Goal: Task Accomplishment & Management: Use online tool/utility

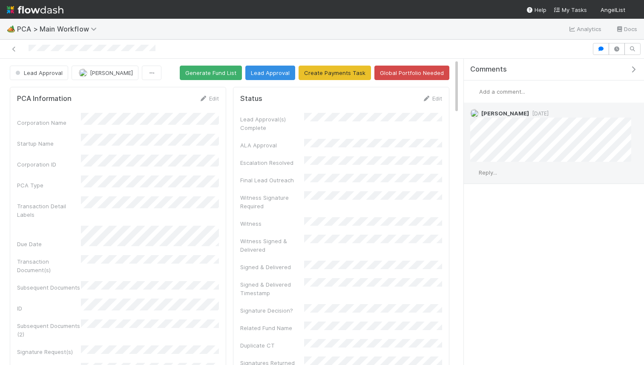
click at [490, 170] on span "Reply..." at bounding box center [488, 172] width 18 height 7
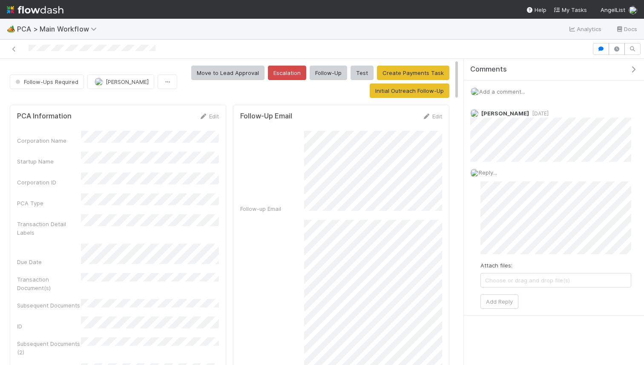
click at [36, 9] on img at bounding box center [35, 10] width 57 height 14
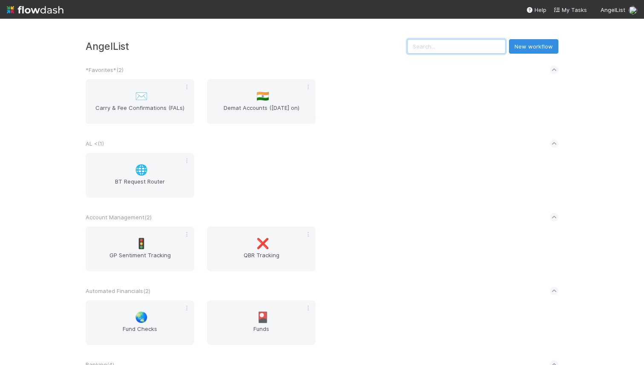
click at [450, 46] on input "text" at bounding box center [456, 46] width 98 height 14
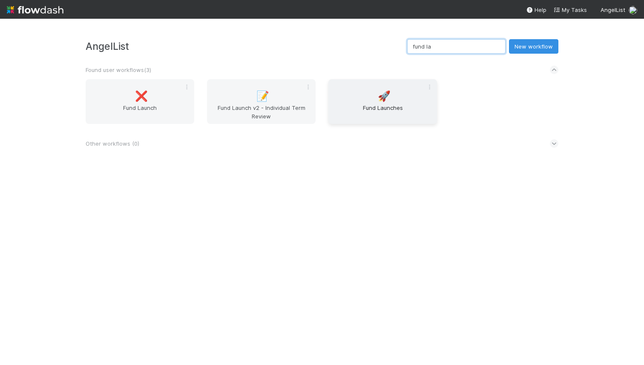
type input "fund la"
click at [377, 95] on div "🚀 Fund Launches" at bounding box center [382, 101] width 109 height 45
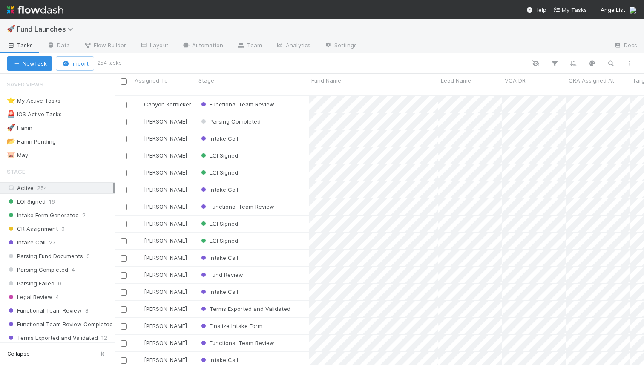
scroll to position [276, 529]
click at [629, 63] on icon "button" at bounding box center [629, 63] width 9 height 5
click at [69, 207] on div "View as list Comments Export view to CSV" at bounding box center [322, 182] width 644 height 365
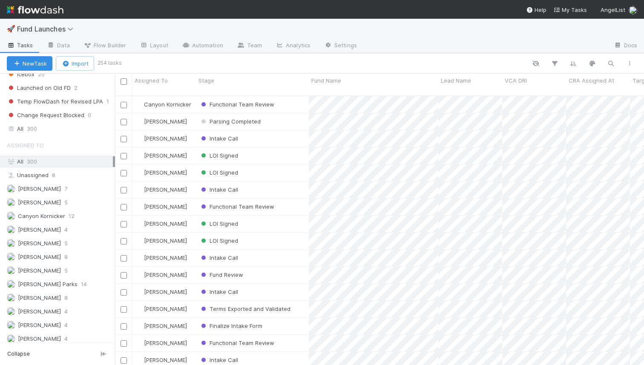
scroll to position [507, 0]
click at [629, 64] on icon "button" at bounding box center [629, 63] width 9 height 5
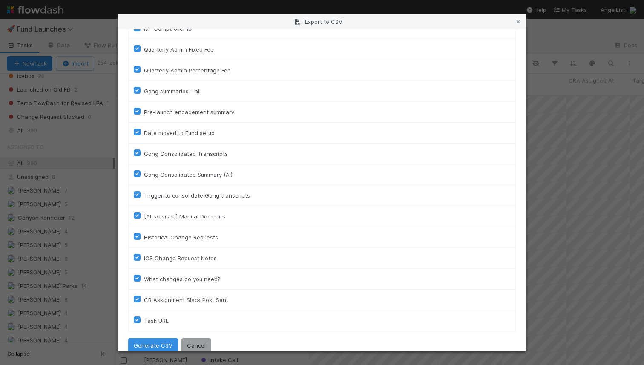
scroll to position [2725, 0]
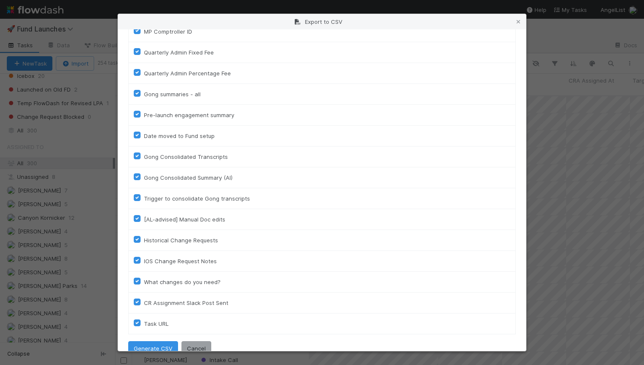
click at [144, 178] on label "Gong Consolidated Summary (AI)" at bounding box center [188, 177] width 89 height 10
click at [136, 178] on input "Gong Consolidated Summary (AI)" at bounding box center [137, 176] width 7 height 8
checkbox input "false"
click at [144, 156] on label "Gong Consolidated Transcripts" at bounding box center [186, 157] width 84 height 10
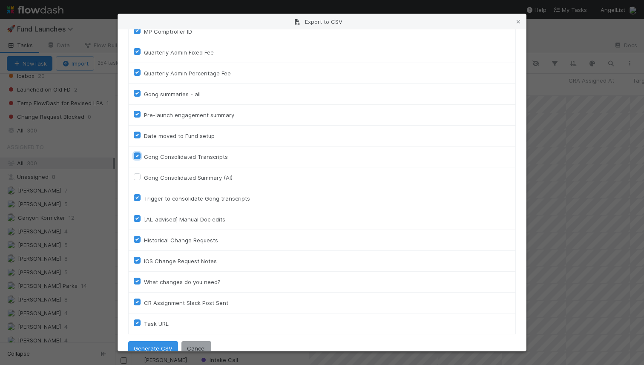
click at [138, 156] on input "Gong Consolidated Transcripts" at bounding box center [137, 156] width 7 height 8
checkbox input "false"
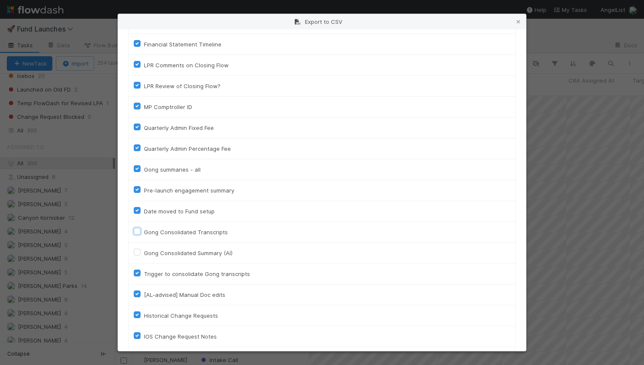
scroll to position [2649, 0]
click at [144, 192] on label "Pre-launch engagement summary" at bounding box center [189, 191] width 90 height 10
click at [137, 192] on input "Pre-launch engagement summary" at bounding box center [137, 190] width 7 height 8
checkbox input "false"
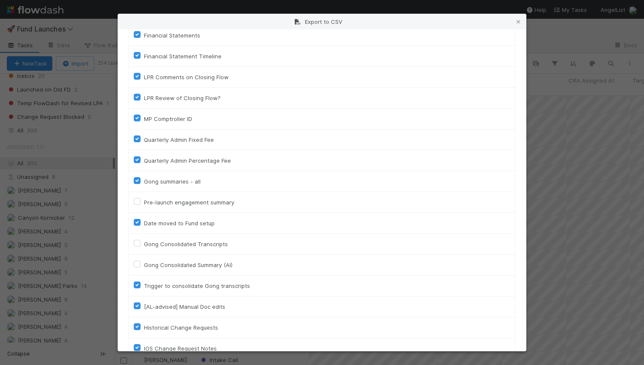
click at [144, 177] on label "Gong summaries - all" at bounding box center [172, 181] width 57 height 10
click at [136, 177] on input "Gong summaries - all" at bounding box center [137, 180] width 7 height 8
checkbox input "false"
click at [144, 161] on label "Quarterly Admin Percentage Fee" at bounding box center [187, 160] width 87 height 10
click at [138, 161] on input "Quarterly Admin Percentage Fee" at bounding box center [137, 159] width 7 height 8
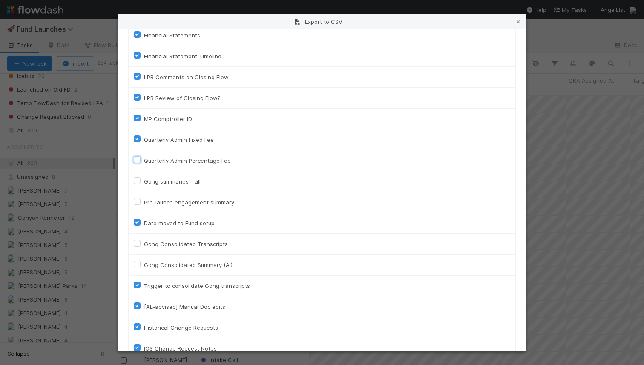
checkbox input "false"
click at [144, 140] on label "Quarterly Admin Fixed Fee" at bounding box center [179, 140] width 70 height 10
click at [137, 140] on input "Quarterly Admin Fixed Fee" at bounding box center [137, 139] width 7 height 8
checkbox input "false"
click at [133, 116] on td "MP Comptroller ID" at bounding box center [322, 119] width 387 height 21
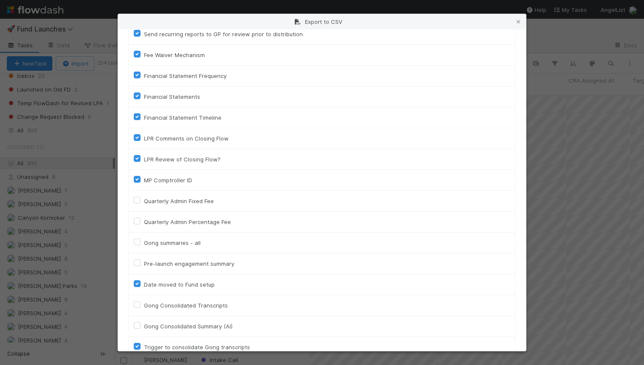
scroll to position [2576, 0]
click at [144, 179] on label "MP Comptroller ID" at bounding box center [168, 180] width 48 height 10
click at [135, 179] on input "MP Comptroller ID" at bounding box center [137, 179] width 7 height 8
checkbox input "false"
click at [144, 157] on label "LPR Review of Closing Flow?" at bounding box center [182, 160] width 77 height 10
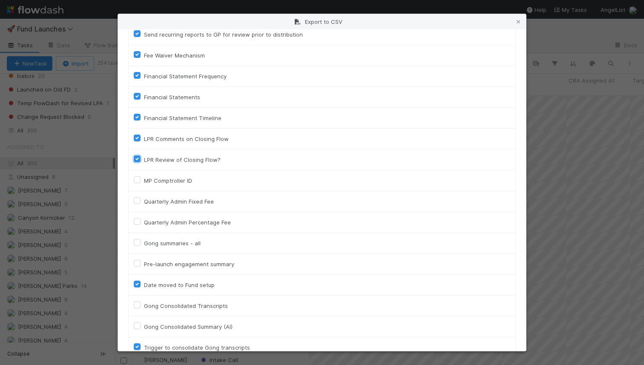
click at [135, 157] on input "LPR Review of Closing Flow?" at bounding box center [137, 159] width 7 height 8
checkbox input "false"
click at [144, 137] on label "LPR Comments on Closing Flow" at bounding box center [186, 139] width 85 height 10
click at [137, 137] on input "LPR Comments on Closing Flow" at bounding box center [137, 138] width 7 height 8
checkbox input "false"
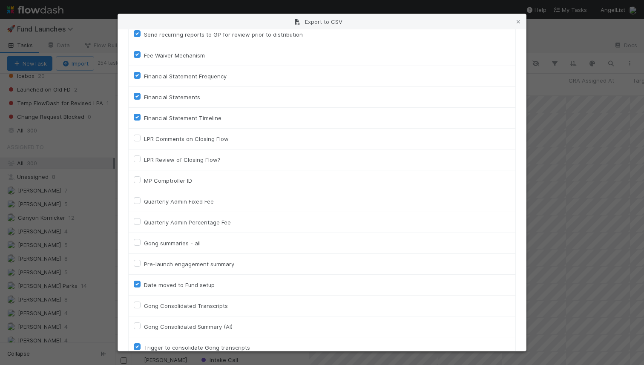
click at [144, 117] on label "Financial Statement Timeline" at bounding box center [183, 118] width 78 height 10
click at [137, 117] on input "Financial Statement Timeline" at bounding box center [137, 117] width 7 height 8
checkbox input "false"
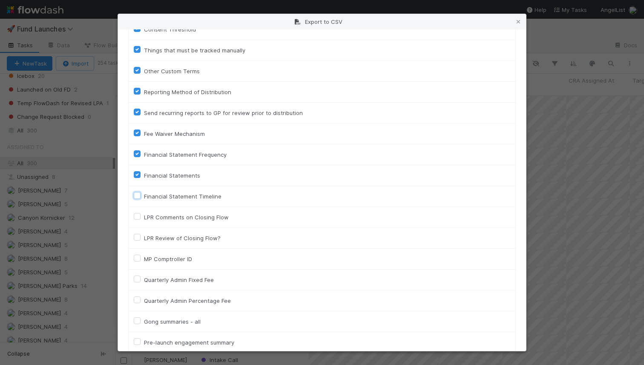
scroll to position [2496, 0]
click at [137, 171] on td "Financial Statements" at bounding box center [322, 177] width 387 height 21
click at [144, 176] on label "Financial Statements" at bounding box center [172, 177] width 56 height 10
click at [136, 176] on input "Financial Statements" at bounding box center [137, 176] width 7 height 8
checkbox input "false"
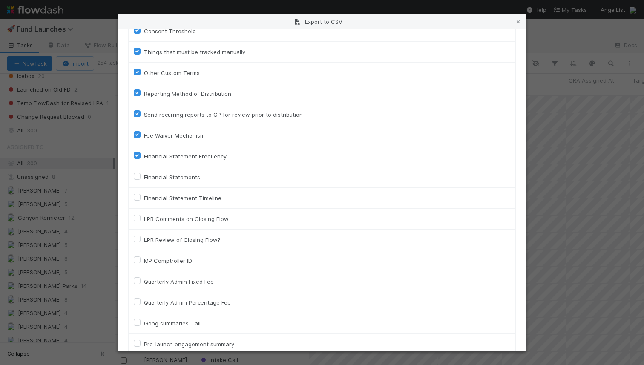
click at [144, 157] on label "Financial Statement Frequency" at bounding box center [185, 156] width 83 height 10
click at [137, 157] on input "Financial Statement Frequency" at bounding box center [137, 155] width 7 height 8
checkbox input "false"
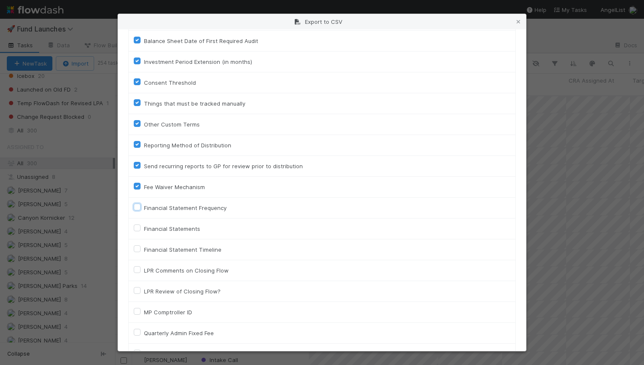
scroll to position [2444, 0]
click at [144, 188] on label "Fee Waiver Mechanism" at bounding box center [174, 187] width 61 height 10
click at [136, 188] on input "Fee Waiver Mechanism" at bounding box center [137, 186] width 7 height 8
checkbox input "false"
click at [144, 163] on label "Send recurring reports to GP for review prior to distribution" at bounding box center [223, 166] width 159 height 10
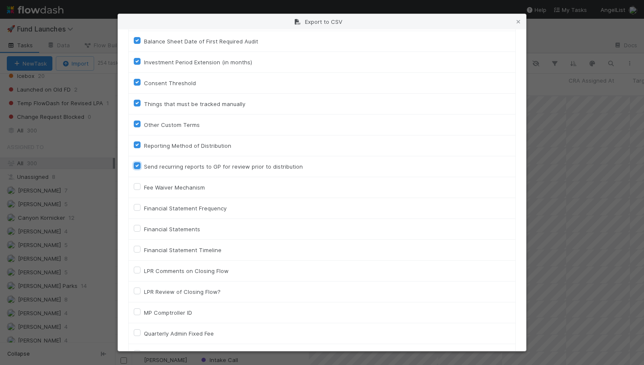
click at [136, 163] on input "Send recurring reports to GP for review prior to distribution" at bounding box center [137, 165] width 7 height 8
checkbox input "false"
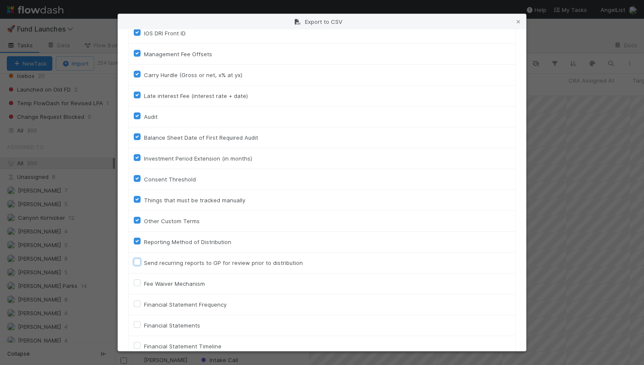
scroll to position [2346, 0]
click at [144, 240] on label "Reporting Method of Distribution" at bounding box center [187, 243] width 87 height 10
click at [137, 240] on input "Reporting Method of Distribution" at bounding box center [137, 242] width 7 height 8
checkbox input "false"
click at [144, 224] on label "Other Custom Terms" at bounding box center [172, 222] width 56 height 10
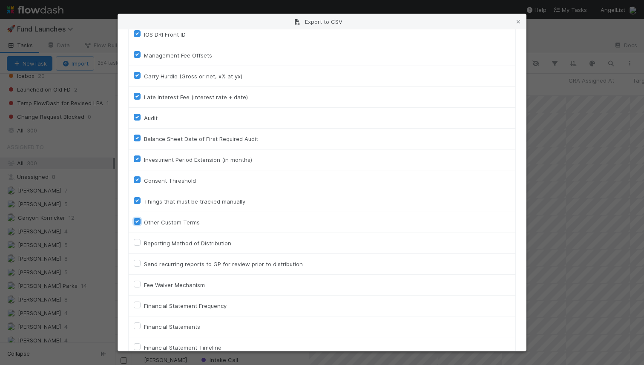
click at [137, 224] on input "Other Custom Terms" at bounding box center [137, 221] width 7 height 8
checkbox input "false"
click at [144, 201] on label "Things that must be tracked manually" at bounding box center [194, 201] width 101 height 10
click at [137, 201] on input "Things that must be tracked manually" at bounding box center [137, 200] width 7 height 8
checkbox input "false"
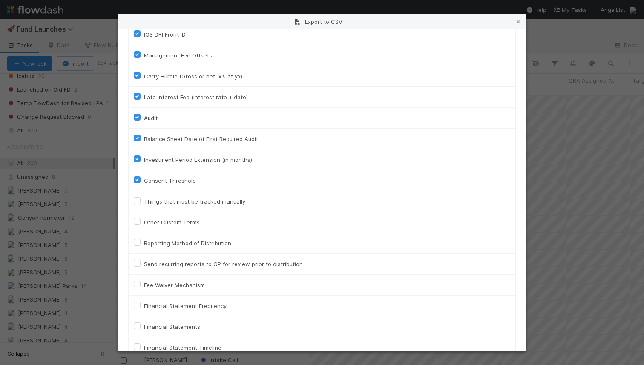
click at [144, 181] on label "Consent Threshold" at bounding box center [170, 180] width 52 height 10
click at [138, 181] on input "Consent Threshold" at bounding box center [137, 179] width 7 height 8
checkbox input "false"
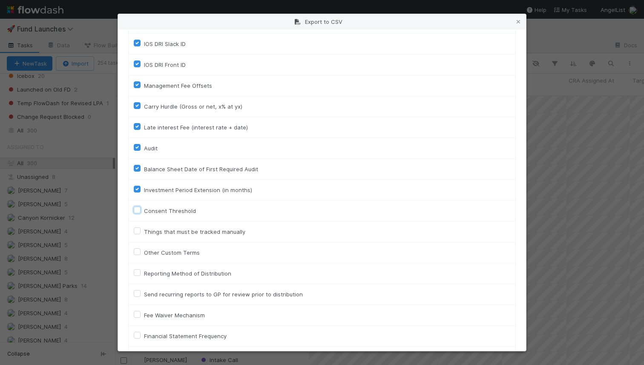
scroll to position [2309, 0]
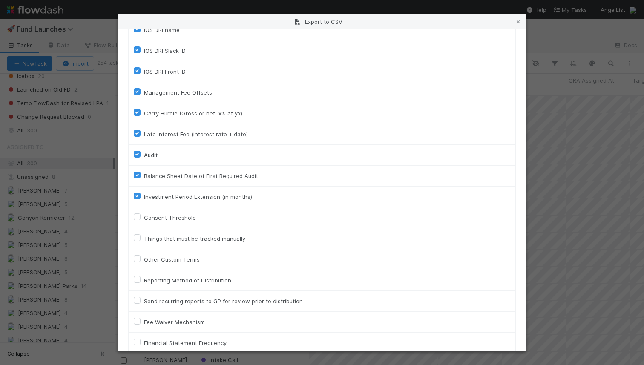
click at [144, 194] on label "Investment Period Extension (in months)" at bounding box center [198, 197] width 108 height 10
click at [135, 194] on input "Investment Period Extension (in months)" at bounding box center [137, 196] width 7 height 8
checkbox input "false"
click at [144, 173] on label "Balance Sheet Date of First Required Audit" at bounding box center [201, 176] width 114 height 10
click at [136, 173] on input "Balance Sheet Date of First Required Audit" at bounding box center [137, 175] width 7 height 8
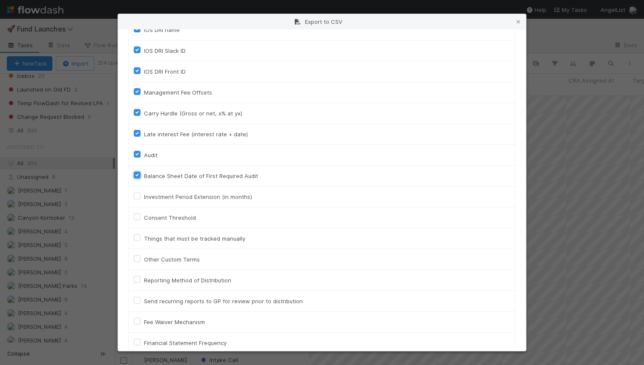
checkbox input "false"
click at [135, 158] on div "Audit" at bounding box center [322, 155] width 377 height 10
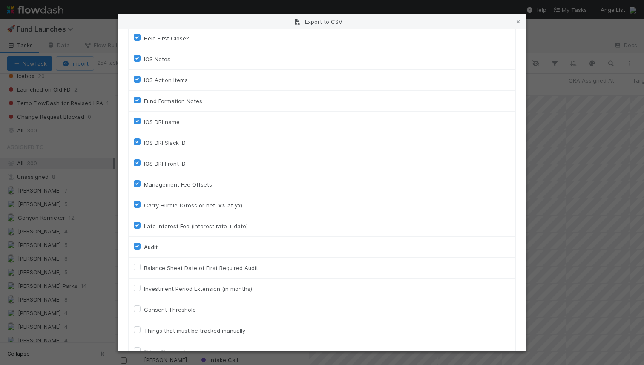
scroll to position [2217, 0]
click at [144, 247] on label "Audit" at bounding box center [151, 247] width 14 height 10
click at [136, 247] on input "Audit" at bounding box center [137, 246] width 7 height 8
checkbox input "false"
click at [144, 226] on label "Late interest Fee (interest rate + date)" at bounding box center [196, 226] width 104 height 10
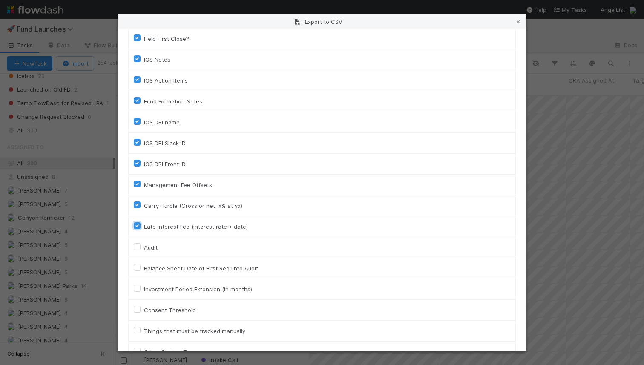
click at [136, 226] on input "Late interest Fee (interest rate + date)" at bounding box center [137, 225] width 7 height 8
checkbox input "false"
click at [144, 203] on label "Carry Hurdle (Gross or net, x% at yx)" at bounding box center [193, 206] width 98 height 10
click at [136, 203] on input "Carry Hurdle (Gross or net, x% at yx)" at bounding box center [137, 205] width 7 height 8
checkbox input "false"
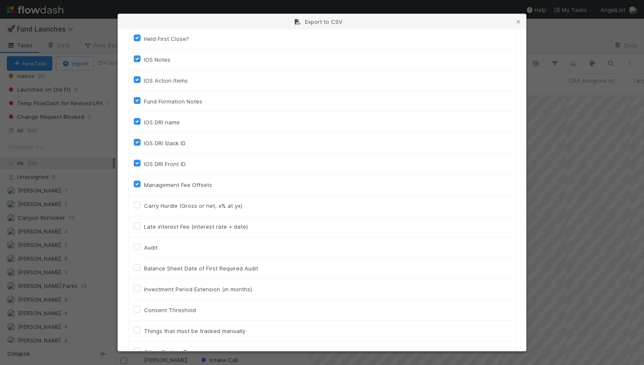
click at [144, 184] on label "Management Fee Offsets" at bounding box center [178, 185] width 68 height 10
click at [138, 184] on input "Management Fee Offsets" at bounding box center [137, 184] width 7 height 8
checkbox input "false"
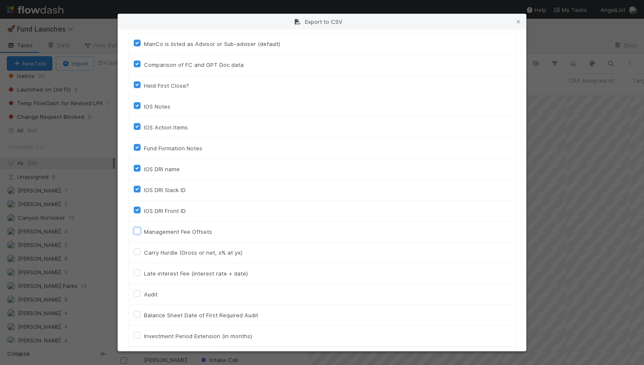
scroll to position [2148, 0]
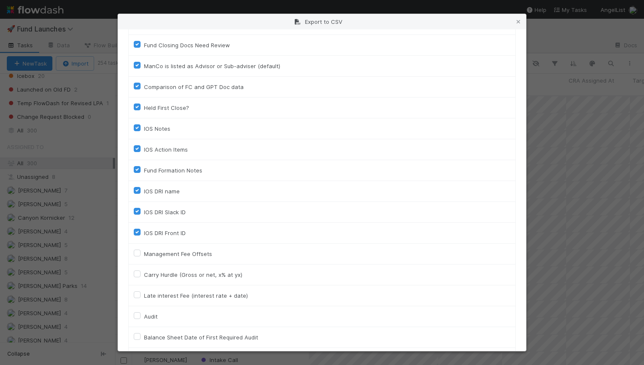
click at [144, 210] on label "IOS DRI Slack ID" at bounding box center [165, 212] width 42 height 10
click at [137, 210] on input "IOS DRI Slack ID" at bounding box center [137, 211] width 7 height 8
checkbox input "false"
click at [144, 230] on label "IOS DRI Front ID" at bounding box center [165, 233] width 42 height 10
click at [136, 230] on input "IOS DRI Front ID" at bounding box center [137, 232] width 7 height 8
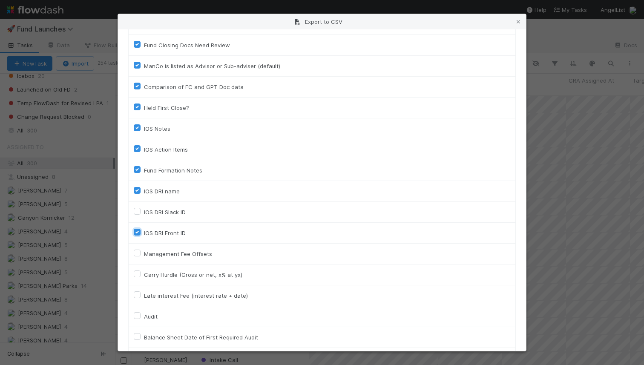
checkbox input "false"
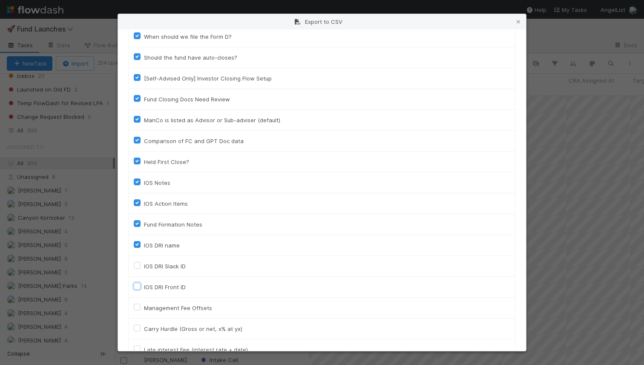
scroll to position [2093, 0]
click at [144, 221] on label "Fund Formation Notes" at bounding box center [173, 225] width 58 height 10
click at [136, 221] on input "Fund Formation Notes" at bounding box center [137, 224] width 7 height 8
checkbox input "false"
click at [144, 202] on label "IOS Action Items" at bounding box center [166, 204] width 44 height 10
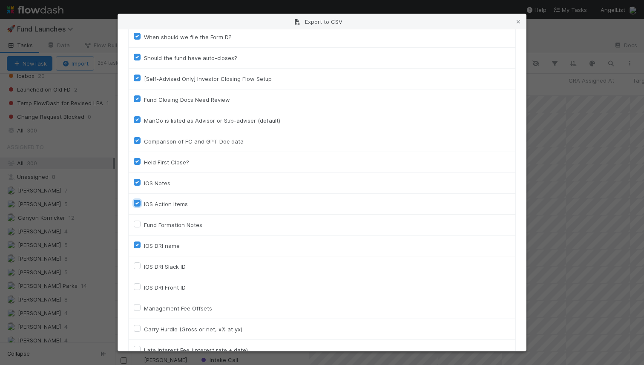
click at [137, 202] on input "IOS Action Items" at bounding box center [137, 203] width 7 height 8
checkbox input "false"
click at [144, 181] on label "IOS Notes" at bounding box center [157, 183] width 26 height 10
click at [136, 181] on input "IOS Notes" at bounding box center [137, 182] width 7 height 8
checkbox input "false"
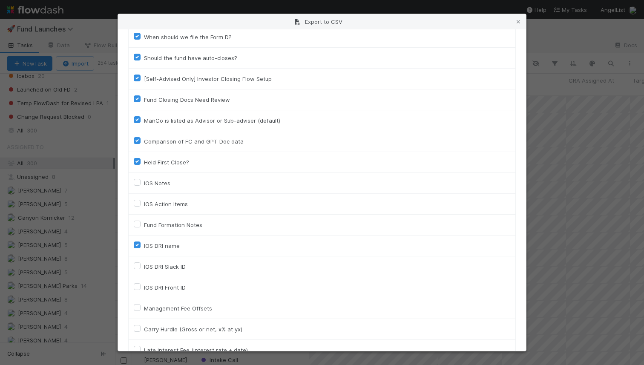
click at [144, 158] on label "Held First Close?" at bounding box center [166, 162] width 45 height 10
click at [139, 158] on input "Held First Close?" at bounding box center [137, 161] width 7 height 8
checkbox input "false"
click at [138, 133] on td "Comparison of FC and GPT Doc data" at bounding box center [322, 141] width 387 height 21
click at [144, 138] on label "Comparison of FC and GPT Doc data" at bounding box center [194, 141] width 100 height 10
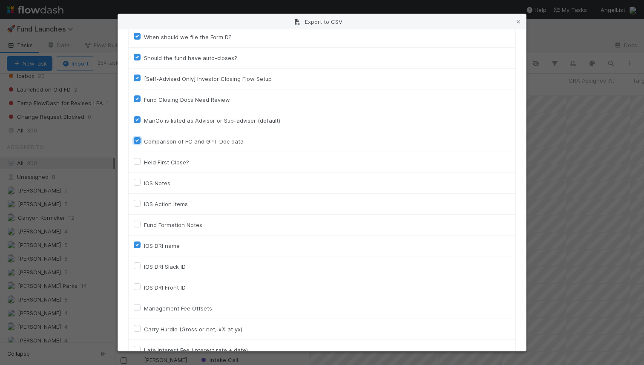
click at [138, 138] on input "Comparison of FC and GPT Doc data" at bounding box center [137, 140] width 7 height 8
checkbox input "false"
click at [144, 123] on label "ManCo is listed as Advisor or Sub-adviser (default)" at bounding box center [212, 120] width 136 height 10
click at [138, 123] on input "ManCo is listed as Advisor or Sub-adviser (default)" at bounding box center [137, 119] width 7 height 8
checkbox input "false"
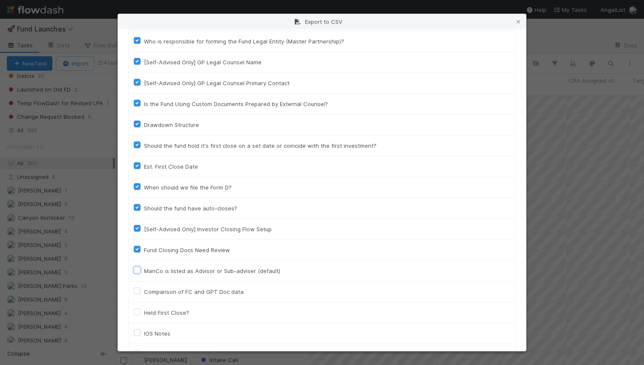
scroll to position [1942, 0]
click at [144, 250] on label "Fund Closing Docs Need Review" at bounding box center [187, 251] width 86 height 10
click at [138, 250] on input "Fund Closing Docs Need Review" at bounding box center [137, 250] width 7 height 8
click at [144, 251] on label "Fund Closing Docs Need Review" at bounding box center [187, 251] width 86 height 10
click at [137, 251] on input "Fund Closing Docs Need Review" at bounding box center [137, 250] width 7 height 8
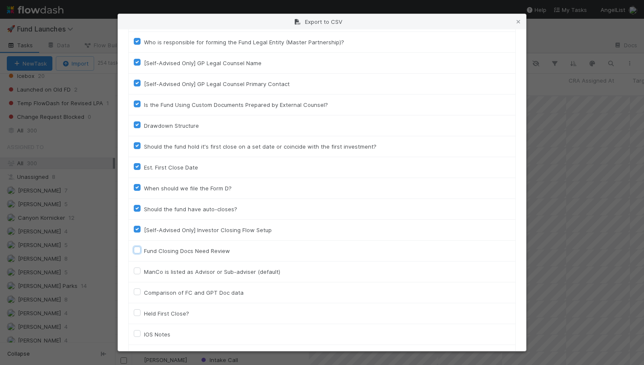
checkbox input "true"
click at [144, 230] on label "[Self-Advised Only] Investor Closing Flow Setup" at bounding box center [208, 230] width 128 height 10
click at [138, 230] on input "[Self-Advised Only] Investor Closing Flow Setup" at bounding box center [137, 229] width 7 height 8
checkbox input "false"
click at [144, 207] on label "Should the fund have auto-closes?" at bounding box center [190, 209] width 93 height 10
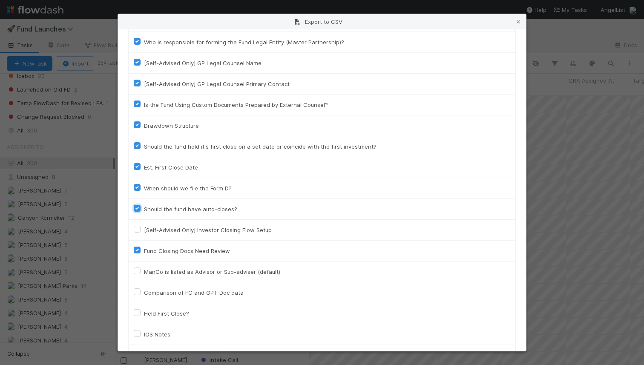
click at [136, 207] on input "Should the fund have auto-closes?" at bounding box center [137, 208] width 7 height 8
checkbox input "false"
click at [144, 190] on label "When should we file the Form D?" at bounding box center [188, 188] width 88 height 10
click at [136, 190] on input "When should we file the Form D?" at bounding box center [137, 187] width 7 height 8
checkbox input "false"
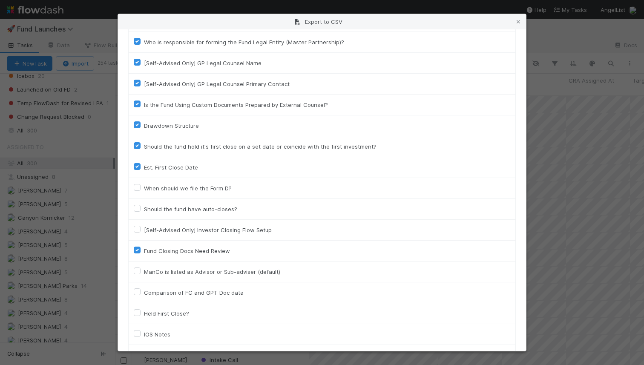
click at [144, 165] on label "Est. First Close Date" at bounding box center [171, 167] width 54 height 10
click at [138, 165] on input "Est. First Close Date" at bounding box center [137, 166] width 7 height 8
click at [144, 167] on label "Est. First Close Date" at bounding box center [171, 167] width 54 height 10
click at [138, 167] on input "Est. First Close Date" at bounding box center [137, 166] width 7 height 8
checkbox input "true"
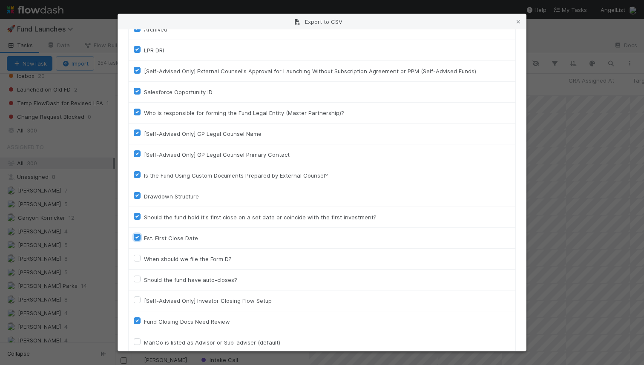
scroll to position [1860, 0]
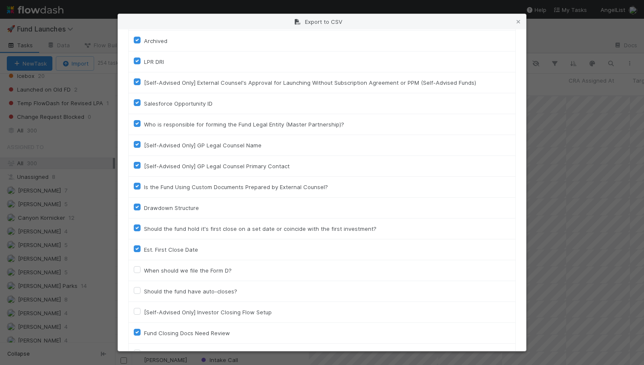
click at [144, 227] on label "Should the fund hold it's first close on a set date or coincide with the first …" at bounding box center [260, 229] width 233 height 10
click at [135, 227] on input "Should the fund hold it's first close on a set date or coincide with the first …" at bounding box center [137, 228] width 7 height 8
checkbox input "false"
click at [144, 206] on label "Drawdown Structure" at bounding box center [171, 208] width 55 height 10
click at [137, 206] on input "Drawdown Structure" at bounding box center [137, 207] width 7 height 8
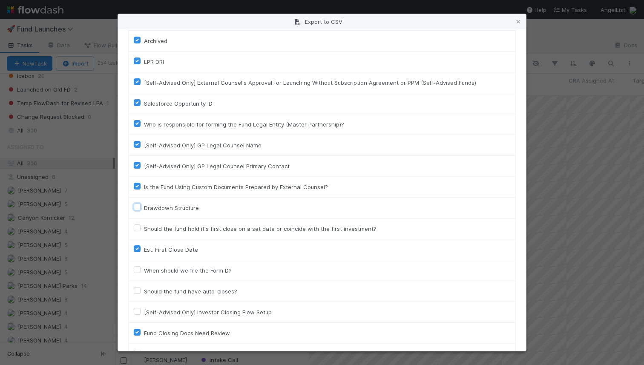
checkbox input "false"
click at [136, 192] on div "Is the Fund Using Custom Documents Prepared by External Counsel?" at bounding box center [322, 187] width 377 height 10
click at [144, 186] on label "Is the Fund Using Custom Documents Prepared by External Counsel?" at bounding box center [236, 187] width 184 height 10
click at [136, 186] on input "Is the Fund Using Custom Documents Prepared by External Counsel?" at bounding box center [137, 186] width 7 height 8
checkbox input "false"
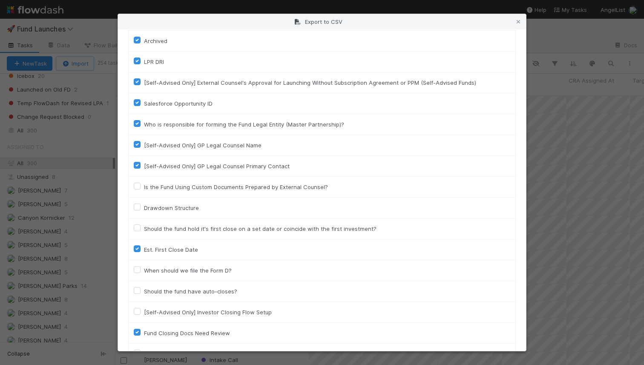
click at [144, 164] on label "[Self-Advised Only] GP Legal Counsel Primary Contact" at bounding box center [217, 166] width 146 height 10
click at [136, 164] on input "[Self-Advised Only] GP Legal Counsel Primary Contact" at bounding box center [137, 165] width 7 height 8
checkbox input "false"
click at [135, 139] on td "[Self-Advised Only] GP Legal Counsel Name" at bounding box center [322, 145] width 387 height 21
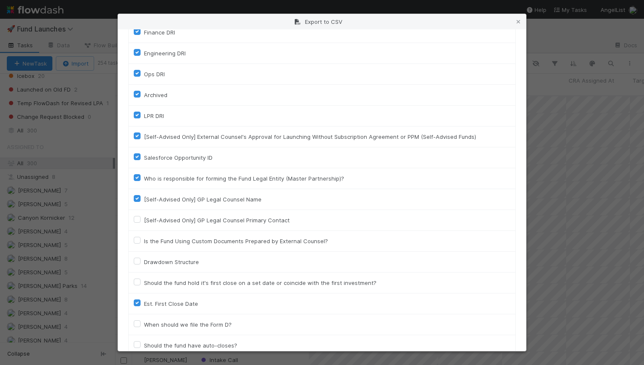
scroll to position [1802, 0]
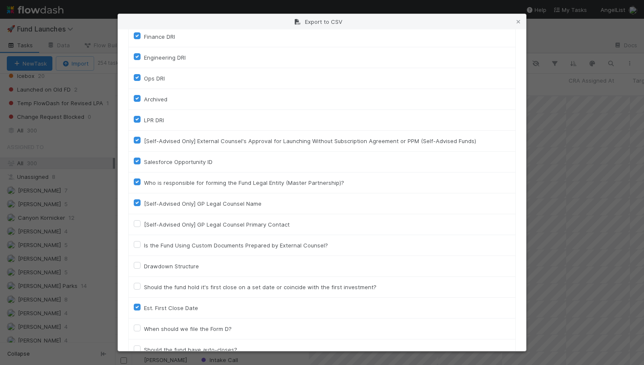
click at [144, 204] on label "[Self-Advised Only] GP Legal Counsel Name" at bounding box center [203, 203] width 118 height 10
click at [138, 204] on input "[Self-Advised Only] GP Legal Counsel Name" at bounding box center [137, 202] width 7 height 8
checkbox input "false"
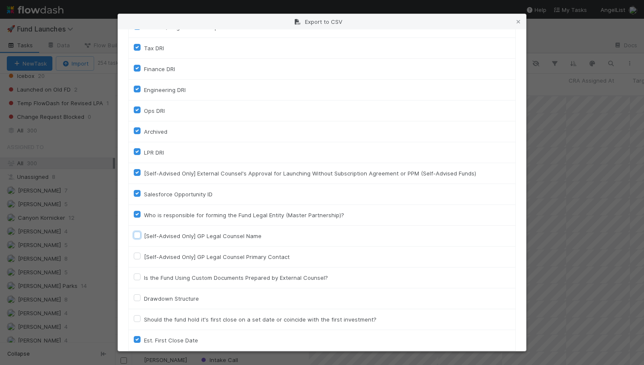
scroll to position [1765, 0]
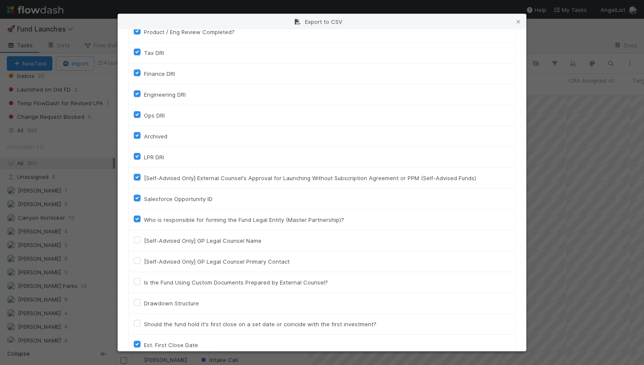
click at [144, 198] on label "Salesforce Opportunity ID" at bounding box center [178, 199] width 69 height 10
click at [140, 198] on input "Salesforce Opportunity ID" at bounding box center [137, 198] width 7 height 8
checkbox input "false"
click at [135, 171] on td "[Self-Advised Only] External Counsel's Approval for Launching Without Subscript…" at bounding box center [322, 178] width 387 height 21
click at [135, 173] on div "[Self-Advised Only] External Counsel's Approval for Launching Without Subscript…" at bounding box center [322, 178] width 377 height 10
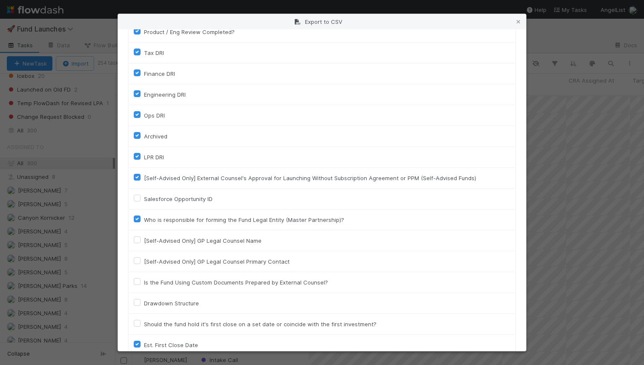
scroll to position [1770, 0]
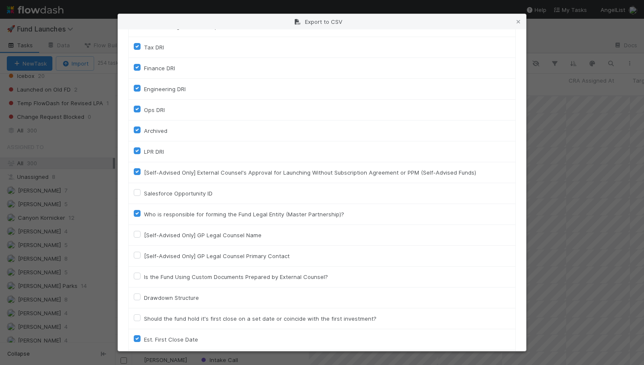
click at [144, 175] on label "[Self-Advised Only] External Counsel's Approval for Launching Without Subscript…" at bounding box center [310, 172] width 332 height 10
click at [135, 175] on input "[Self-Advised Only] External Counsel's Approval for Launching Without Subscript…" at bounding box center [137, 171] width 7 height 8
checkbox input "false"
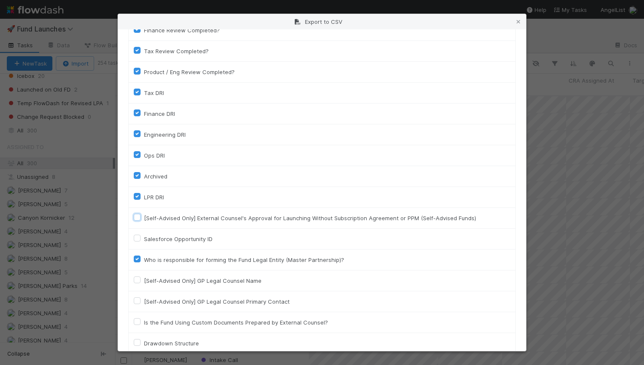
scroll to position [1716, 0]
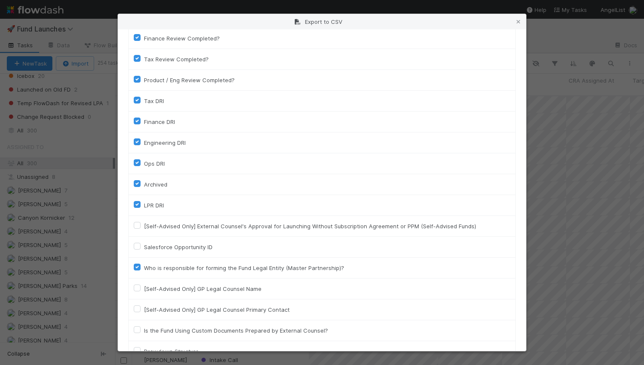
click at [144, 183] on label "Archived" at bounding box center [155, 184] width 23 height 10
click at [136, 183] on input "Archived" at bounding box center [137, 183] width 7 height 8
checkbox input "false"
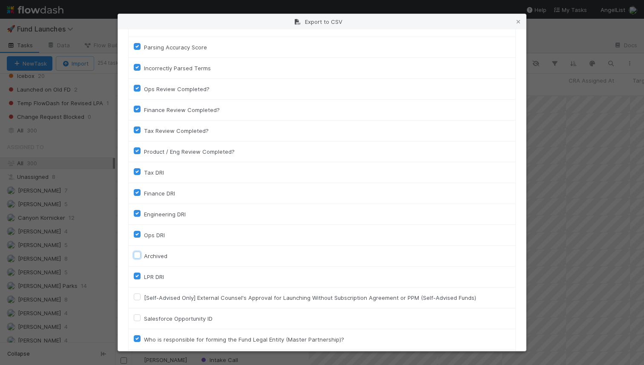
scroll to position [1636, 0]
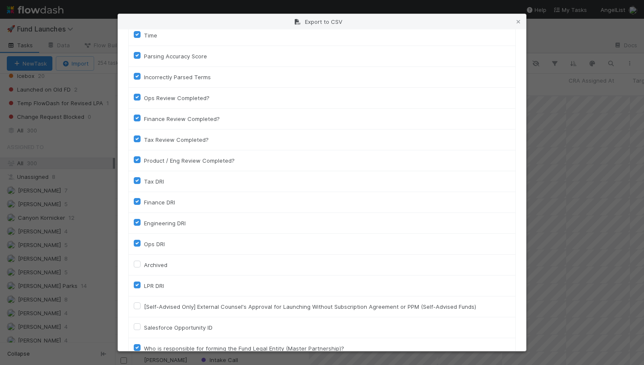
click at [144, 160] on label "Product / Eng Review Completed?" at bounding box center [189, 160] width 91 height 10
click at [136, 160] on input "Product / Eng Review Completed?" at bounding box center [137, 159] width 7 height 8
checkbox input "false"
click at [144, 140] on label "Tax Review Completed?" at bounding box center [176, 140] width 65 height 10
click at [136, 140] on input "Tax Review Completed?" at bounding box center [137, 139] width 7 height 8
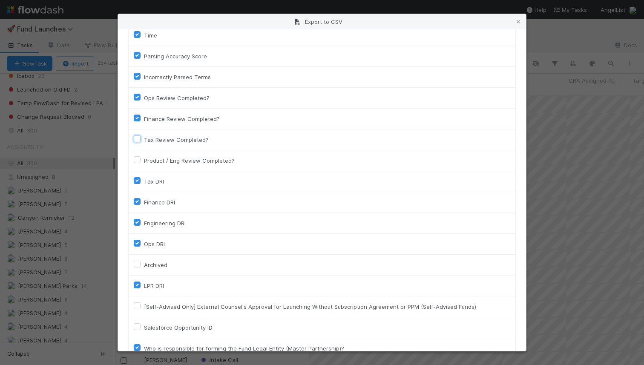
checkbox input "false"
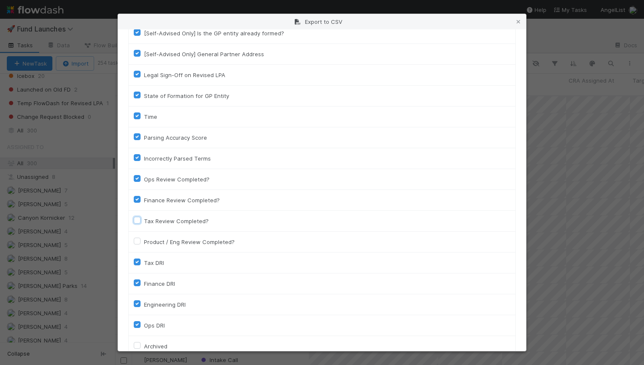
scroll to position [1530, 0]
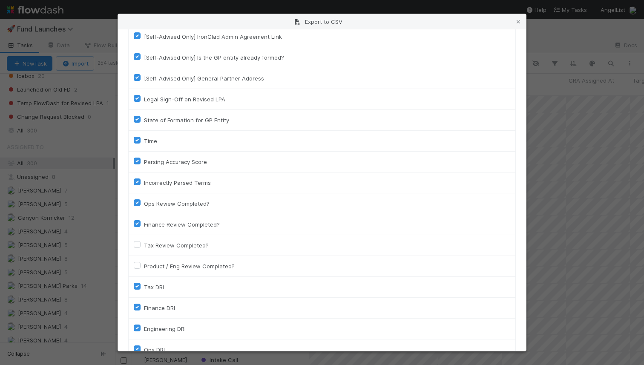
click at [144, 221] on label "Finance Review Completed?" at bounding box center [182, 224] width 76 height 10
click at [136, 221] on input "Finance Review Completed?" at bounding box center [137, 223] width 7 height 8
checkbox input "false"
click at [144, 201] on label "Ops Review Completed?" at bounding box center [177, 203] width 66 height 10
click at [137, 201] on input "Ops Review Completed?" at bounding box center [137, 202] width 7 height 8
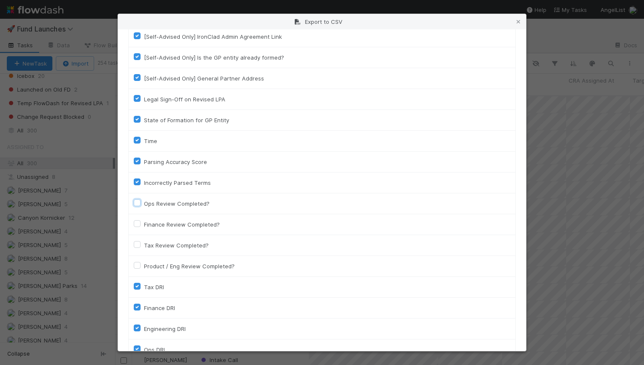
checkbox input "false"
click at [144, 184] on label "Incorrectly Parsed Terms" at bounding box center [177, 183] width 67 height 10
click at [136, 184] on input "Incorrectly Parsed Terms" at bounding box center [137, 182] width 7 height 8
checkbox input "false"
click at [144, 162] on label "Parsing Accuracy Score" at bounding box center [175, 162] width 63 height 10
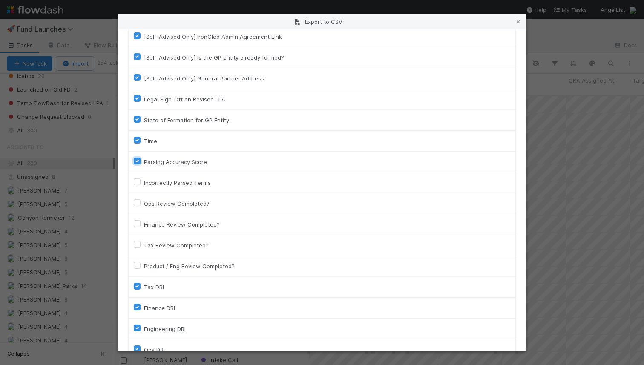
click at [136, 162] on input "Parsing Accuracy Score" at bounding box center [137, 161] width 7 height 8
checkbox input "false"
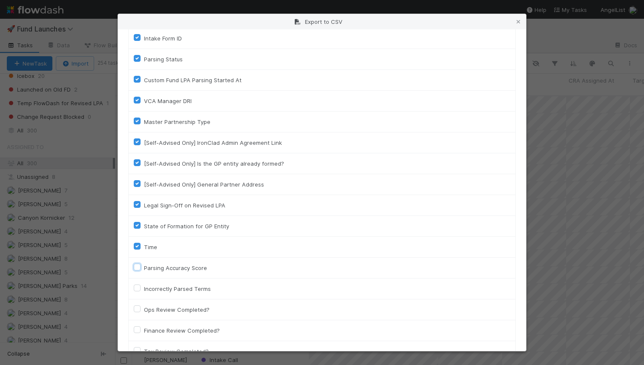
scroll to position [1423, 0]
click at [144, 227] on label "State of Formation for GP Entity" at bounding box center [186, 228] width 85 height 10
click at [136, 227] on input "State of Formation for GP Entity" at bounding box center [137, 227] width 7 height 8
checkbox input "false"
click at [144, 206] on label "Legal Sign-Off on Revised LPA" at bounding box center [184, 207] width 81 height 10
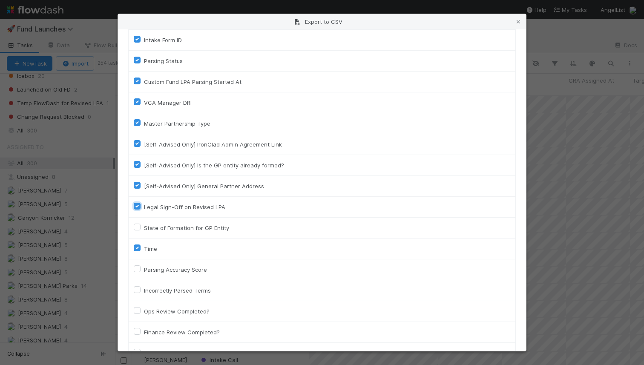
click at [135, 206] on input "Legal Sign-Off on Revised LPA" at bounding box center [137, 206] width 7 height 8
checkbox input "false"
click at [131, 182] on td "[Self-Advised Only] General Partner Address" at bounding box center [322, 186] width 387 height 21
click at [144, 186] on label "[Self-Advised Only] General Partner Address" at bounding box center [204, 186] width 120 height 10
click at [136, 186] on input "[Self-Advised Only] General Partner Address" at bounding box center [137, 185] width 7 height 8
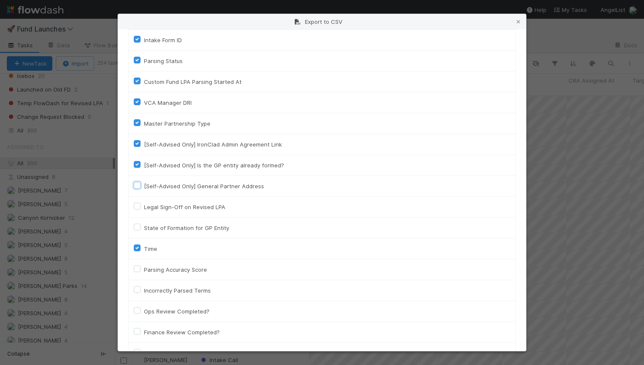
checkbox input "false"
click at [136, 161] on div "[Self-Advised Only] Is the GP entity already formed?" at bounding box center [322, 165] width 377 height 10
click at [144, 146] on label "[Self-Advised Only] IronClad Admin Agreement Link" at bounding box center [213, 144] width 138 height 10
click at [137, 146] on input "[Self-Advised Only] IronClad Admin Agreement Link" at bounding box center [137, 143] width 7 height 8
checkbox input "false"
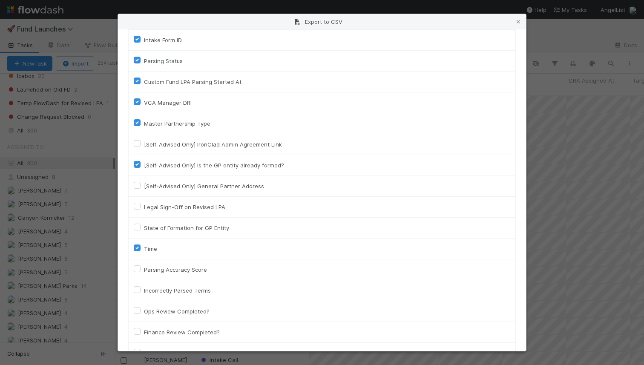
click at [144, 165] on label "[Self-Advised Only] Is the GP entity already formed?" at bounding box center [214, 165] width 140 height 10
click at [137, 165] on input "[Self-Advised Only] Is the GP entity already formed?" at bounding box center [137, 164] width 7 height 8
checkbox input "false"
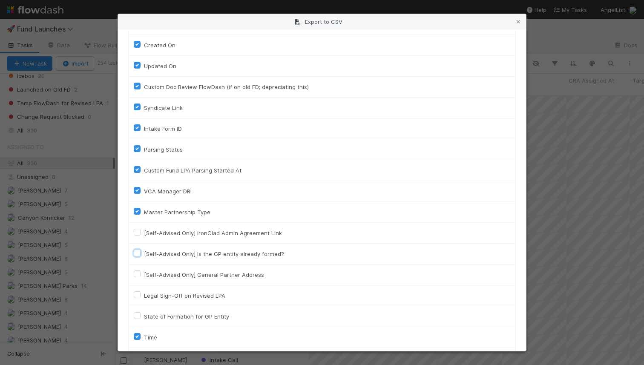
scroll to position [1333, 0]
click at [144, 210] on label "Master Partnership Type" at bounding box center [177, 213] width 66 height 10
click at [138, 210] on input "Master Partnership Type" at bounding box center [137, 212] width 7 height 8
checkbox input "false"
click at [144, 171] on label "Custom Fund LPA Parsing Started At" at bounding box center [193, 171] width 98 height 10
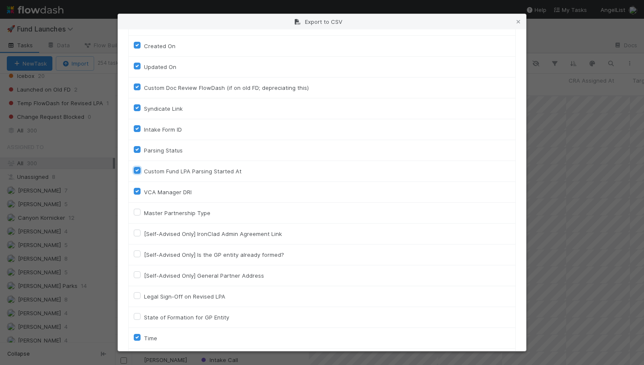
click at [138, 171] on input "Custom Fund LPA Parsing Started At" at bounding box center [137, 170] width 7 height 8
checkbox input "false"
click at [136, 153] on div "Parsing Status" at bounding box center [322, 150] width 377 height 10
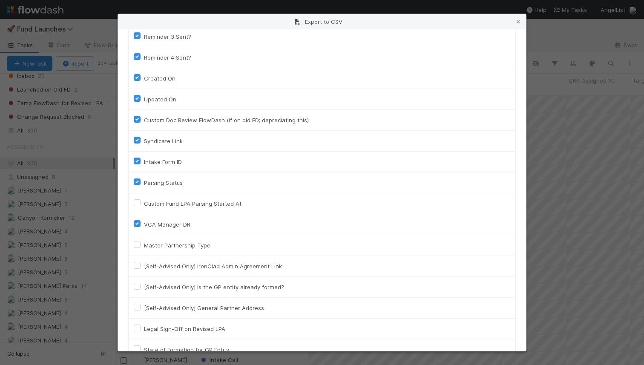
scroll to position [1297, 0]
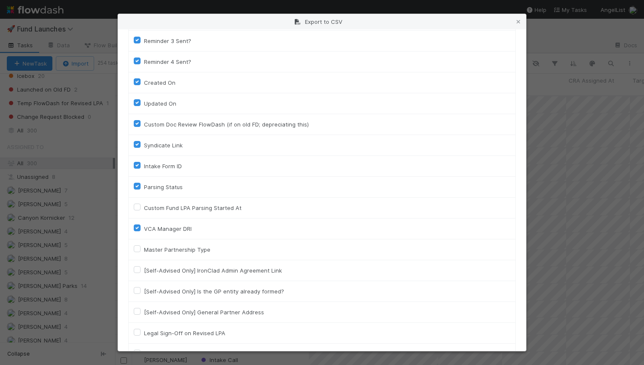
click at [144, 186] on label "Parsing Status" at bounding box center [163, 187] width 39 height 10
click at [138, 186] on input "Parsing Status" at bounding box center [137, 186] width 7 height 8
checkbox input "false"
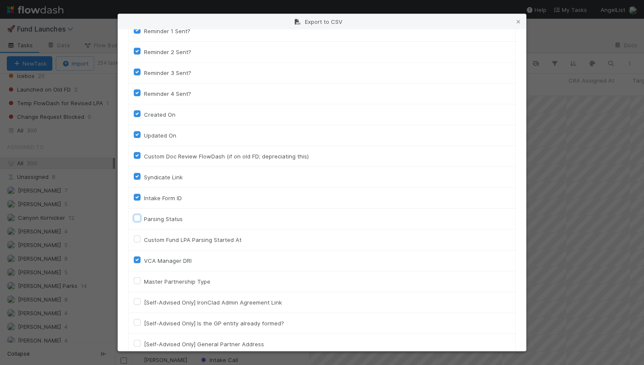
scroll to position [1264, 0]
click at [144, 196] on label "Intake Form ID" at bounding box center [163, 198] width 38 height 10
click at [136, 196] on input "Intake Form ID" at bounding box center [137, 197] width 7 height 8
checkbox input "false"
click at [144, 177] on label "Syndicate Link" at bounding box center [163, 177] width 39 height 10
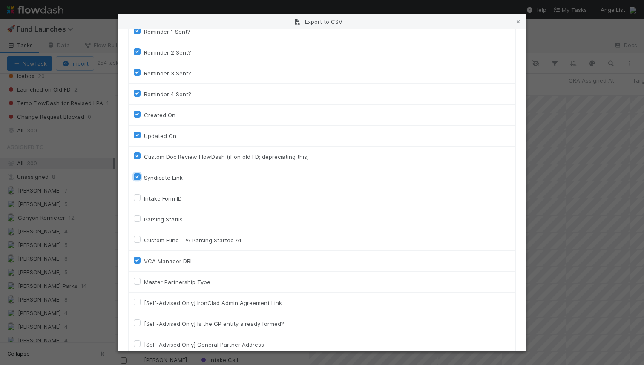
click at [136, 177] on input "Syndicate Link" at bounding box center [137, 176] width 7 height 8
click at [144, 177] on label "Syndicate Link" at bounding box center [163, 177] width 39 height 10
click at [136, 177] on input "Syndicate Link" at bounding box center [137, 176] width 7 height 8
checkbox input "true"
click at [144, 153] on label "Custom Doc Review FlowDash (if on old FD; depreciating this)" at bounding box center [226, 157] width 165 height 10
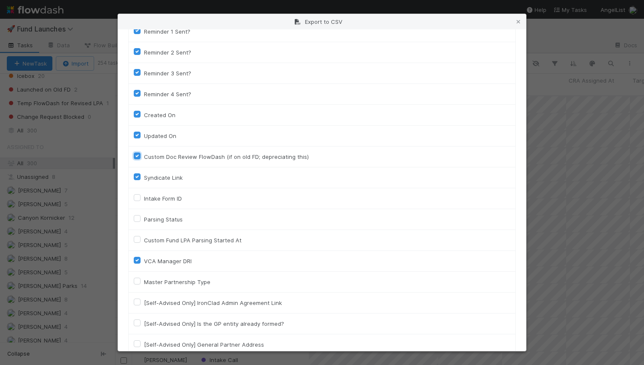
click at [135, 153] on input "Custom Doc Review FlowDash (if on old FD; depreciating this)" at bounding box center [137, 156] width 7 height 8
checkbox input "false"
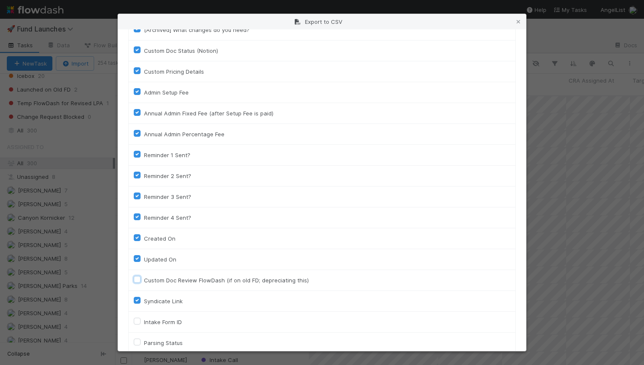
scroll to position [1140, 0]
click at [144, 216] on label "Reminder 4 Sent?" at bounding box center [167, 218] width 47 height 10
click at [135, 216] on input "Reminder 4 Sent?" at bounding box center [137, 217] width 7 height 8
checkbox input "false"
click at [144, 195] on label "Reminder 3 Sent?" at bounding box center [167, 197] width 47 height 10
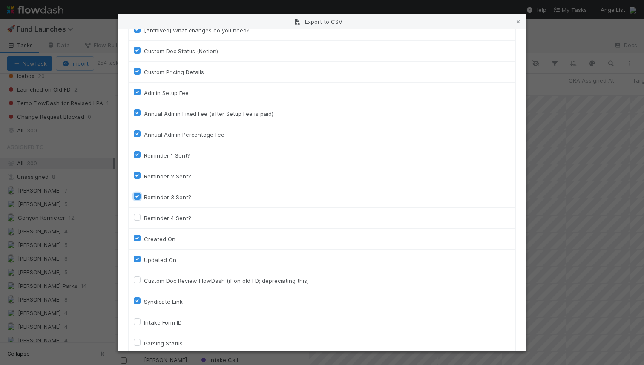
click at [135, 195] on input "Reminder 3 Sent?" at bounding box center [137, 196] width 7 height 8
checkbox input "false"
click at [144, 178] on label "Reminder 2 Sent?" at bounding box center [167, 176] width 47 height 10
click at [135, 178] on input "Reminder 2 Sent?" at bounding box center [137, 175] width 7 height 8
checkbox input "false"
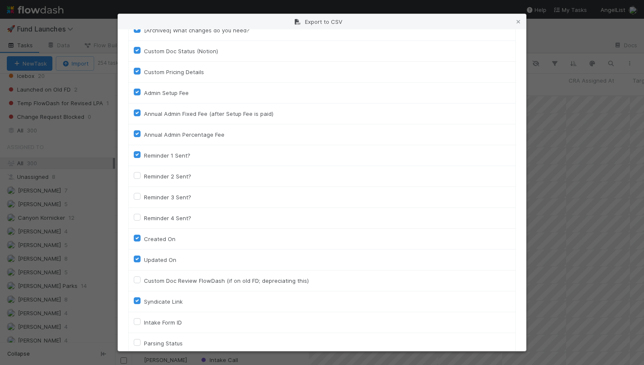
click at [144, 153] on label "Reminder 1 Sent?" at bounding box center [167, 155] width 46 height 10
click at [138, 153] on input "Reminder 1 Sent?" at bounding box center [137, 154] width 7 height 8
checkbox input "false"
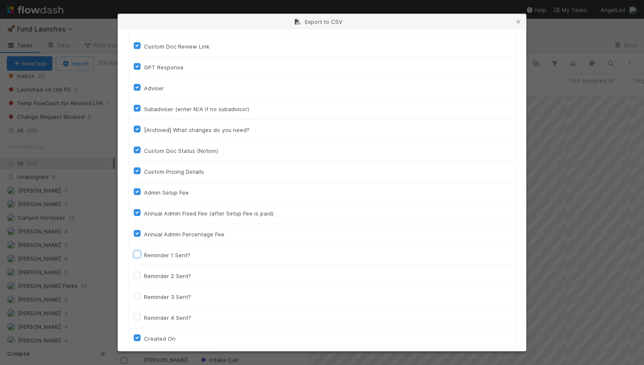
scroll to position [1037, 0]
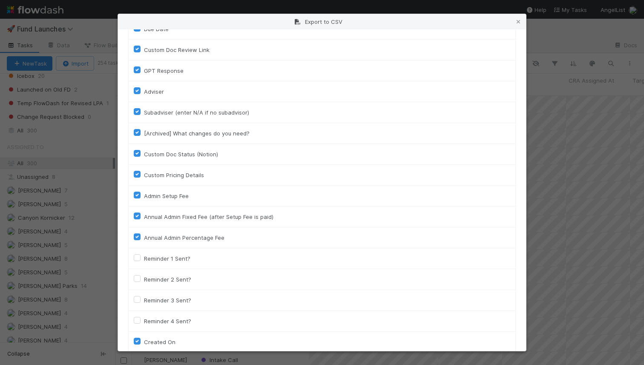
click at [144, 237] on label "Annual Admin Percentage Fee" at bounding box center [184, 238] width 80 height 10
click at [138, 237] on input "Annual Admin Percentage Fee" at bounding box center [137, 237] width 7 height 8
checkbox input "false"
click at [144, 216] on label "Annual Admin Fixed Fee (after Setup Fee is paid)" at bounding box center [208, 217] width 129 height 10
click at [136, 216] on input "Annual Admin Fixed Fee (after Setup Fee is paid)" at bounding box center [137, 216] width 7 height 8
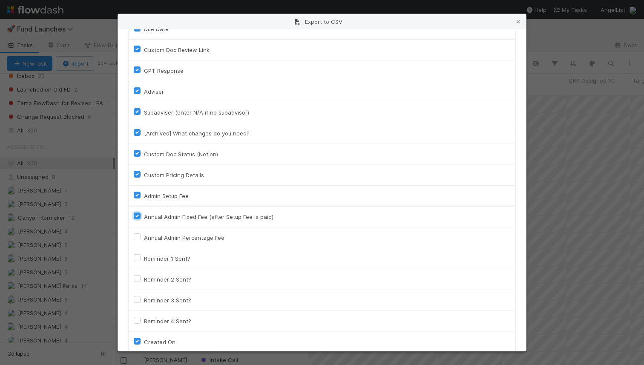
checkbox input "false"
click at [144, 194] on label "Admin Setup Fee" at bounding box center [166, 196] width 45 height 10
click at [136, 194] on input "Admin Setup Fee" at bounding box center [137, 195] width 7 height 8
checkbox input "false"
click at [144, 171] on label "Custom Pricing Details" at bounding box center [174, 175] width 60 height 10
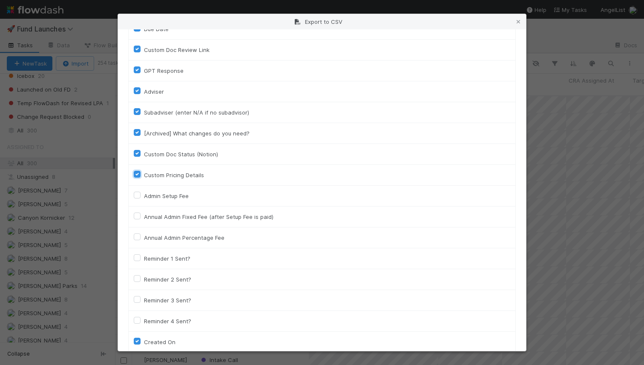
click at [136, 171] on input "Custom Pricing Details" at bounding box center [137, 174] width 7 height 8
click at [144, 174] on label "Custom Pricing Details" at bounding box center [174, 175] width 60 height 10
click at [135, 174] on input "Custom Pricing Details" at bounding box center [137, 174] width 7 height 8
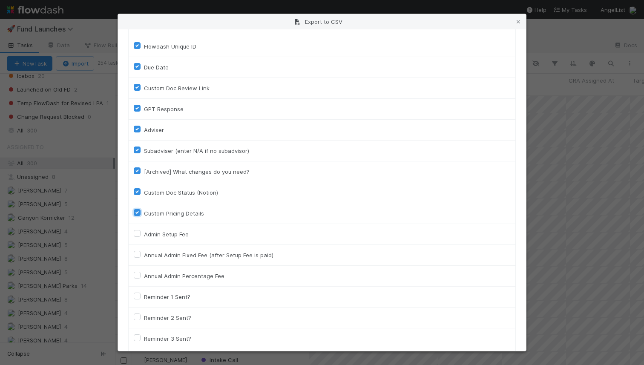
scroll to position [989, 0]
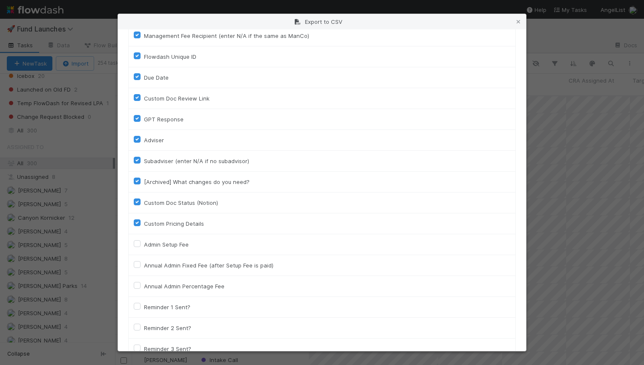
click at [144, 220] on label "Custom Pricing Details" at bounding box center [174, 223] width 60 height 10
click at [136, 220] on input "Custom Pricing Details" at bounding box center [137, 222] width 7 height 8
checkbox input "false"
click at [144, 202] on label "Custom Doc Status (Notion)" at bounding box center [181, 203] width 74 height 10
click at [136, 202] on input "Custom Doc Status (Notion)" at bounding box center [137, 202] width 7 height 8
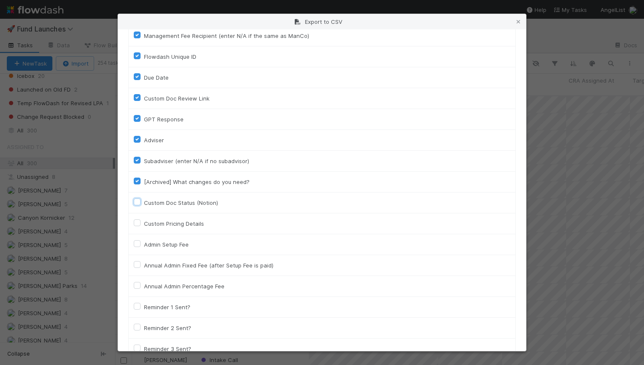
checkbox input "false"
click at [144, 179] on label "[Archived] What changes do you need?" at bounding box center [197, 182] width 106 height 10
click at [135, 179] on input "[Archived] What changes do you need?" at bounding box center [137, 181] width 7 height 8
checkbox input "false"
click at [144, 161] on label "Subadviser (enter N/A if no subadvisor)" at bounding box center [196, 161] width 105 height 10
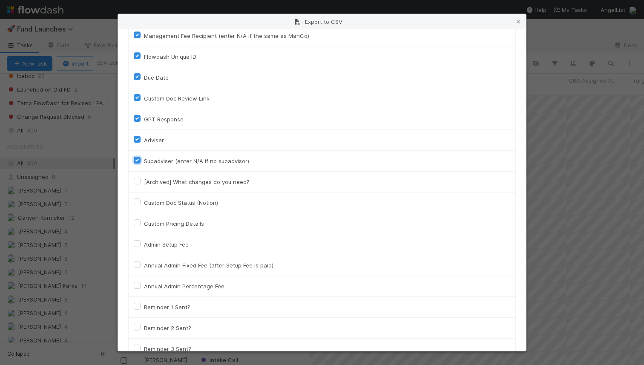
click at [135, 161] on input "Subadviser (enter N/A if no subadvisor)" at bounding box center [137, 160] width 7 height 8
checkbox input "false"
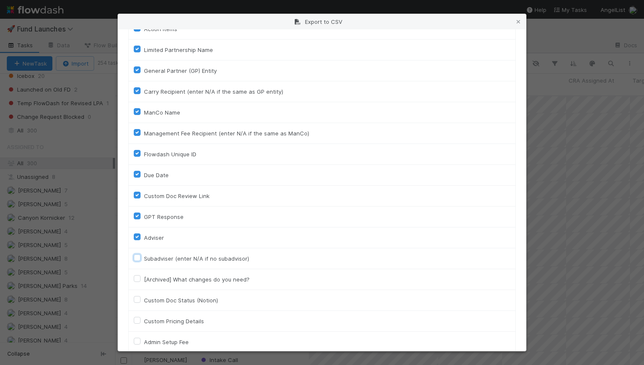
scroll to position [890, 0]
click at [144, 216] on label "GPT Response" at bounding box center [164, 218] width 40 height 10
click at [138, 216] on input "GPT Response" at bounding box center [137, 217] width 7 height 8
checkbox input "false"
click at [144, 198] on label "Custom Doc Review Link" at bounding box center [177, 197] width 66 height 10
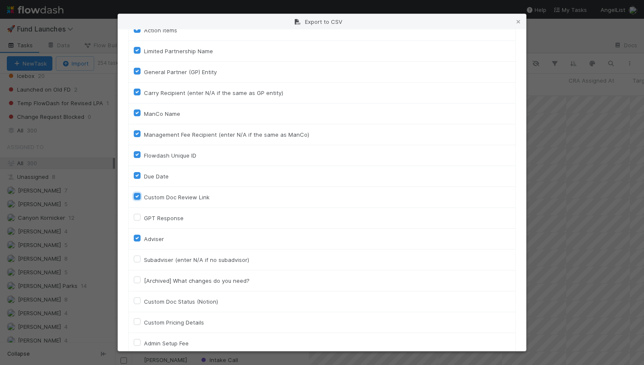
click at [137, 198] on input "Custom Doc Review Link" at bounding box center [137, 196] width 7 height 8
checkbox input "false"
click at [144, 154] on label "Flowdash Unique ID" at bounding box center [170, 155] width 52 height 10
click at [137, 154] on input "Flowdash Unique ID" at bounding box center [137, 154] width 7 height 8
click at [135, 149] on td "Flowdash Unique ID" at bounding box center [322, 155] width 387 height 21
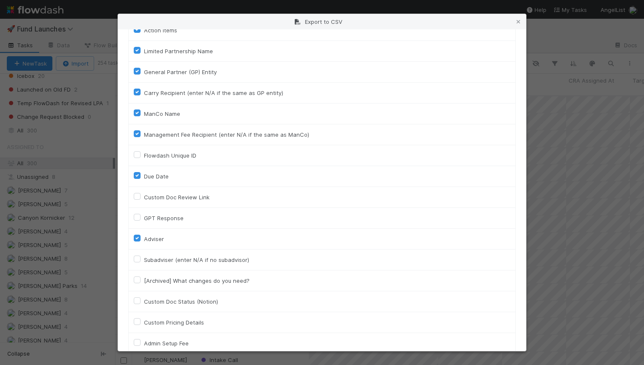
click at [144, 152] on label "Flowdash Unique ID" at bounding box center [170, 155] width 52 height 10
click at [136, 152] on input "Flowdash Unique ID" at bounding box center [137, 154] width 7 height 8
checkbox input "true"
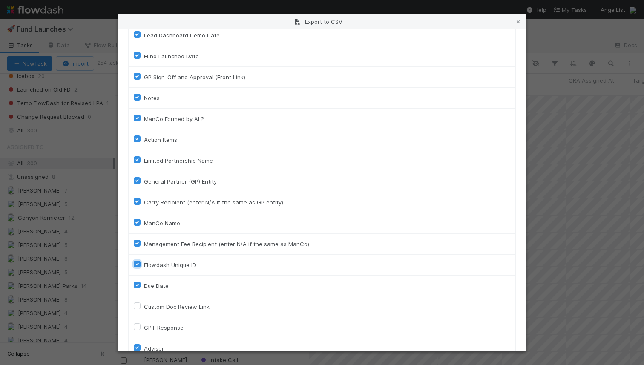
scroll to position [779, 0]
click at [144, 244] on label "Management Fee Recipient (enter N/A if the same as ManCo)" at bounding box center [226, 245] width 165 height 10
click at [138, 244] on input "Management Fee Recipient (enter N/A if the same as ManCo)" at bounding box center [137, 244] width 7 height 8
checkbox input "false"
click at [144, 224] on label "ManCo Name" at bounding box center [162, 224] width 36 height 10
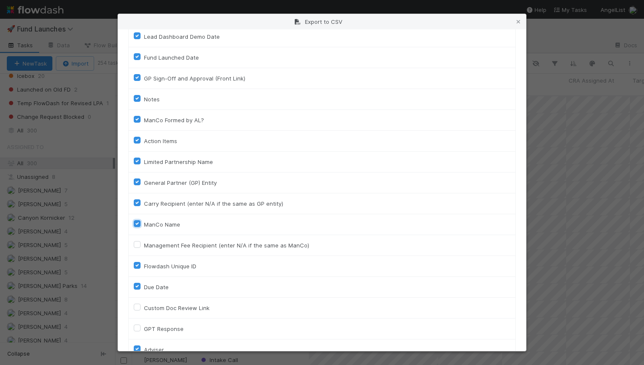
click at [137, 224] on input "ManCo Name" at bounding box center [137, 223] width 7 height 8
checkbox input "false"
click at [144, 204] on label "Carry Recipient (enter N/A if the same as GP entity)" at bounding box center [213, 203] width 139 height 10
click at [137, 204] on input "Carry Recipient (enter N/A if the same as GP entity)" at bounding box center [137, 202] width 7 height 8
checkbox input "false"
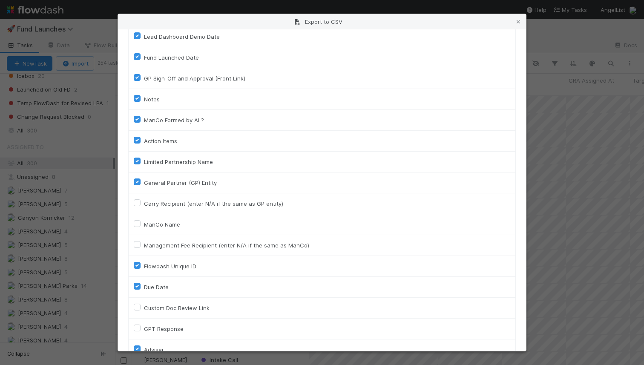
click at [144, 163] on label "Limited Partnership Name" at bounding box center [178, 162] width 69 height 10
click at [135, 163] on input "Limited Partnership Name" at bounding box center [137, 161] width 7 height 8
checkbox input "false"
click at [144, 142] on label "Action Items" at bounding box center [160, 141] width 33 height 10
click at [137, 142] on input "Action Items" at bounding box center [137, 140] width 7 height 8
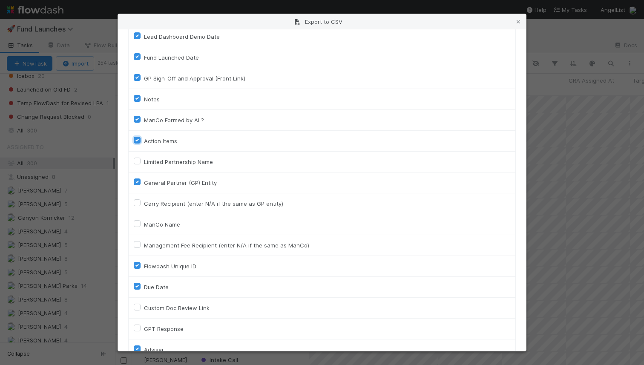
checkbox input "false"
click at [137, 127] on td "ManCo Formed by AL?" at bounding box center [322, 120] width 387 height 21
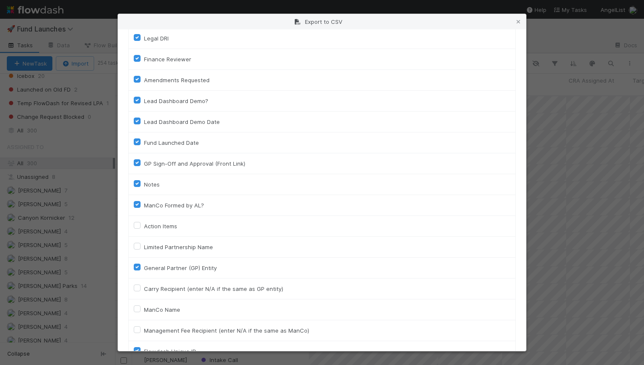
scroll to position [693, 0]
click at [144, 181] on label "Notes" at bounding box center [152, 185] width 16 height 10
click at [135, 181] on input "Notes" at bounding box center [137, 184] width 7 height 8
checkbox input "false"
click at [144, 164] on label "GP Sign-Off and Approval (Front Link)" at bounding box center [194, 164] width 101 height 10
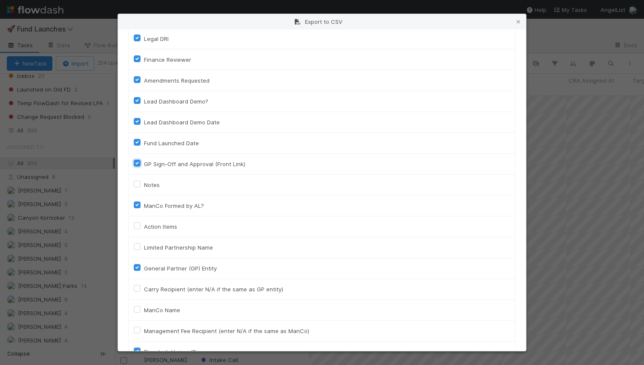
click at [135, 164] on input "GP Sign-Off and Approval (Front Link)" at bounding box center [137, 163] width 7 height 8
checkbox input "false"
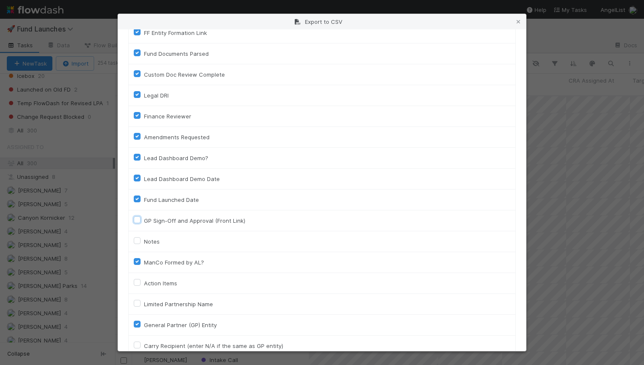
scroll to position [635, 0]
click at [144, 176] on label "Lead Dashboard Demo Date" at bounding box center [182, 180] width 76 height 10
click at [138, 176] on input "Lead Dashboard Demo Date" at bounding box center [137, 179] width 7 height 8
checkbox input "false"
click at [137, 155] on div "Lead Dashboard Demo?" at bounding box center [322, 159] width 377 height 10
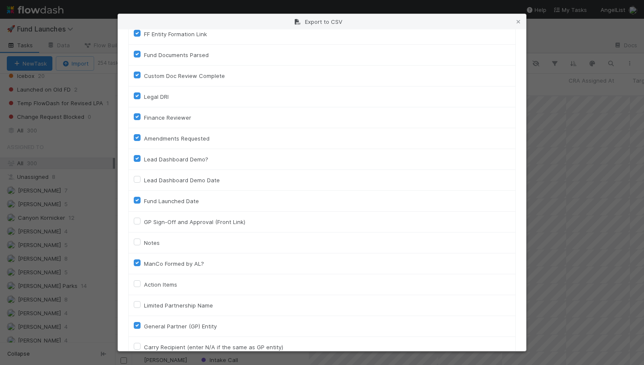
click at [144, 157] on label "Lead Dashboard Demo?" at bounding box center [176, 159] width 64 height 10
click at [135, 157] on input "Lead Dashboard Demo?" at bounding box center [137, 158] width 7 height 8
checkbox input "false"
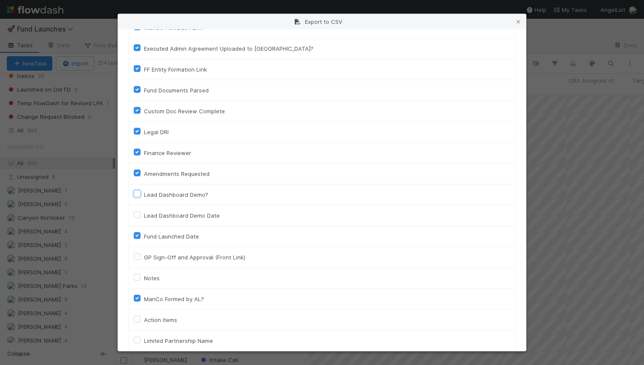
scroll to position [598, 0]
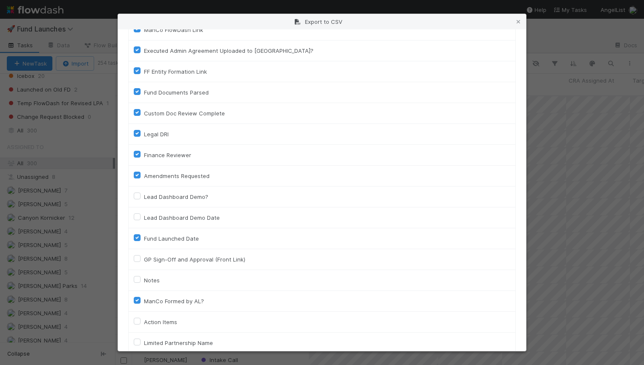
click at [144, 175] on label "Amendments Requested" at bounding box center [177, 176] width 66 height 10
click at [137, 175] on input "Amendments Requested" at bounding box center [137, 175] width 7 height 8
checkbox input "false"
click at [137, 158] on div "Finance Reviewer" at bounding box center [322, 155] width 377 height 10
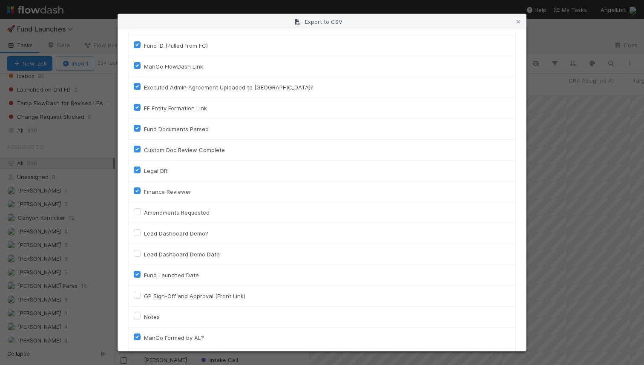
scroll to position [558, 0]
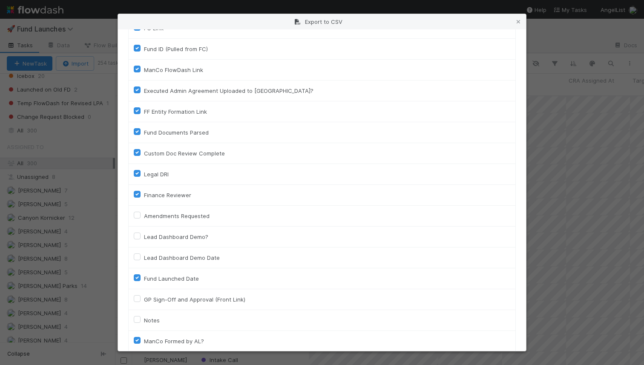
click at [144, 152] on label "Custom Doc Review Complete" at bounding box center [184, 153] width 81 height 10
click at [135, 152] on input "Custom Doc Review Complete" at bounding box center [137, 152] width 7 height 8
checkbox input "false"
click at [144, 133] on label "Fund Documents Parsed" at bounding box center [176, 132] width 65 height 10
click at [135, 133] on input "Fund Documents Parsed" at bounding box center [137, 131] width 7 height 8
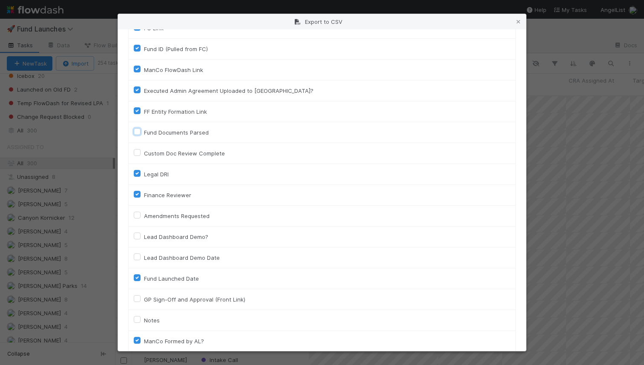
checkbox input "false"
click at [144, 109] on label "FF Entity Formation Link" at bounding box center [175, 111] width 63 height 10
click at [137, 109] on input "FF Entity Formation Link" at bounding box center [137, 110] width 7 height 8
checkbox input "false"
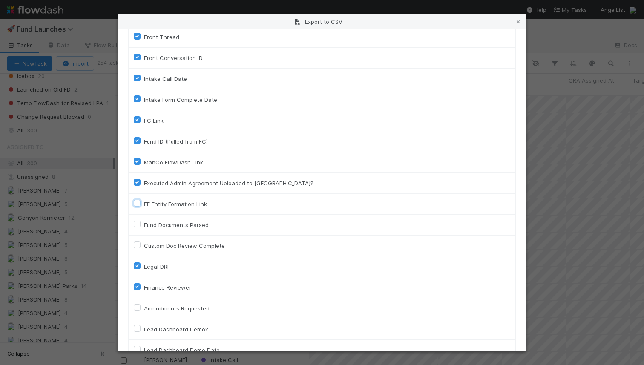
scroll to position [463, 0]
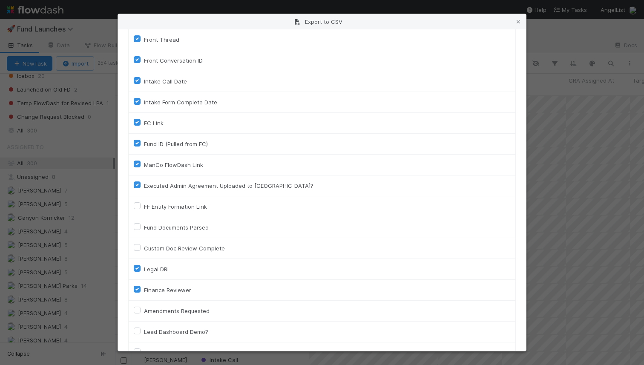
click at [144, 182] on label "Executed Admin Agreement Uploaded to [GEOGRAPHIC_DATA]?" at bounding box center [229, 186] width 170 height 10
click at [137, 182] on input "Executed Admin Agreement Uploaded to [GEOGRAPHIC_DATA]?" at bounding box center [137, 185] width 7 height 8
checkbox input "false"
click at [144, 163] on label "ManCo FlowDash Link" at bounding box center [173, 165] width 59 height 10
click at [137, 163] on input "ManCo FlowDash Link" at bounding box center [137, 164] width 7 height 8
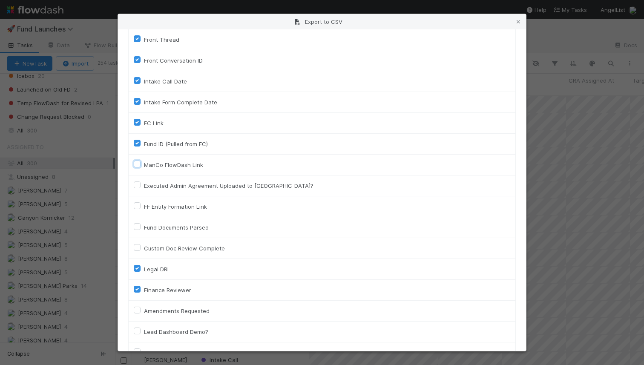
checkbox input "false"
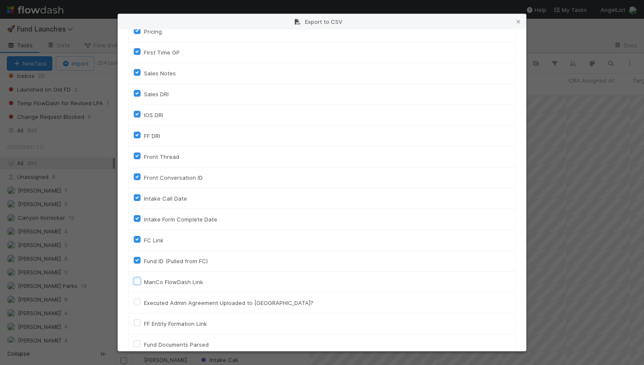
scroll to position [341, 0]
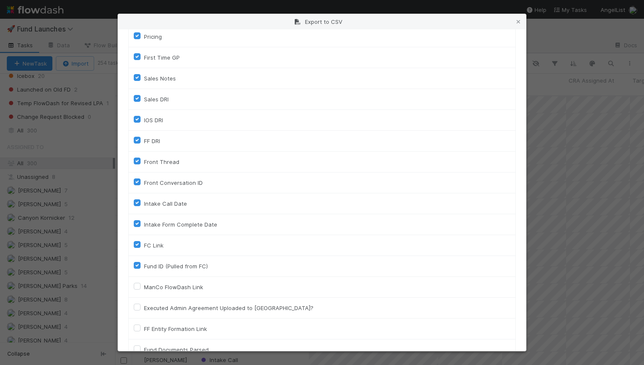
click at [144, 181] on label "Front Conversation ID" at bounding box center [173, 183] width 59 height 10
click at [136, 181] on input "Front Conversation ID" at bounding box center [137, 182] width 7 height 8
checkbox input "false"
click at [144, 161] on label "Front Thread" at bounding box center [161, 162] width 35 height 10
click at [135, 161] on input "Front Thread" at bounding box center [137, 161] width 7 height 8
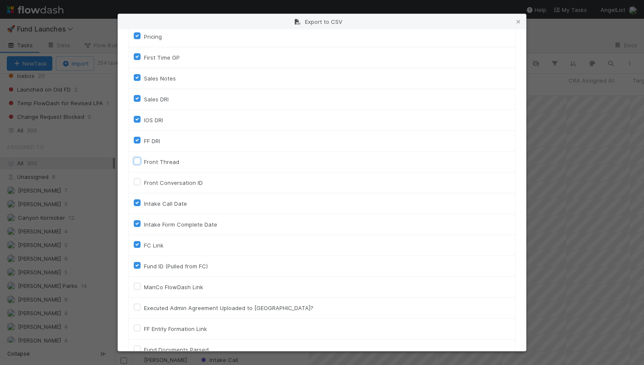
checkbox input "false"
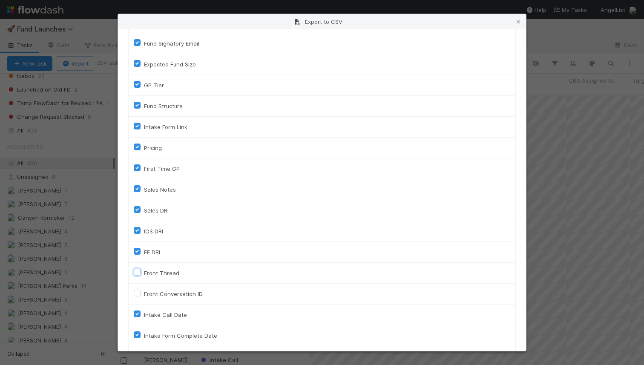
scroll to position [225, 0]
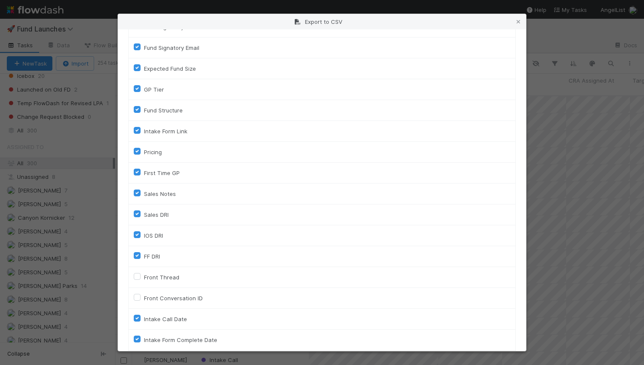
click at [144, 191] on label "Sales Notes" at bounding box center [160, 194] width 32 height 10
click at [139, 191] on input "Sales Notes" at bounding box center [137, 193] width 7 height 8
checkbox input "false"
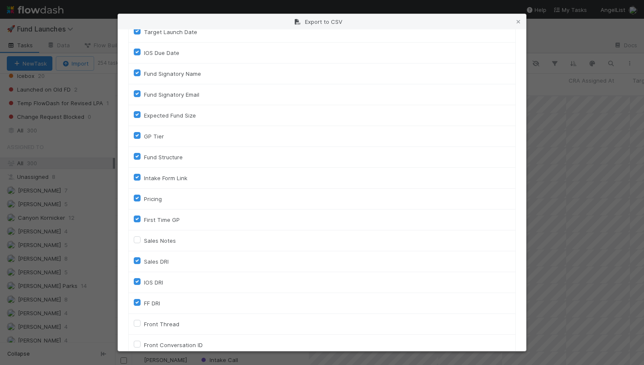
click at [144, 174] on label "Intake Form Link" at bounding box center [165, 178] width 43 height 10
click at [136, 174] on input "Intake Form Link" at bounding box center [137, 177] width 7 height 8
checkbox input "false"
click at [144, 155] on label "Fund Structure" at bounding box center [163, 157] width 39 height 10
click at [136, 155] on input "Fund Structure" at bounding box center [137, 156] width 7 height 8
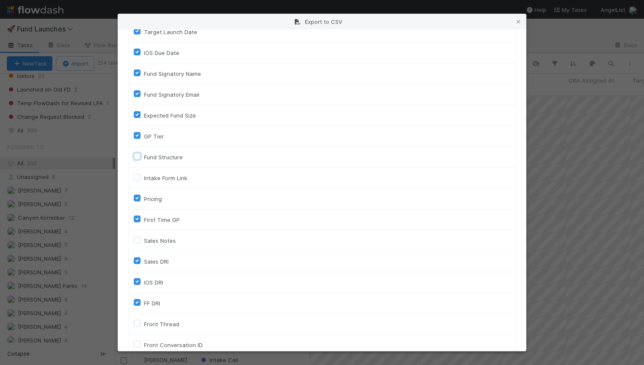
checkbox input "false"
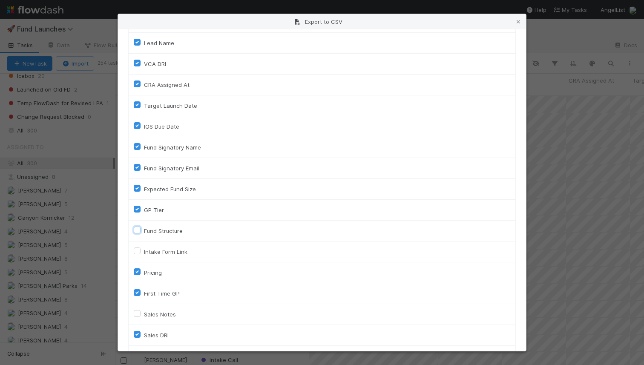
scroll to position [101, 0]
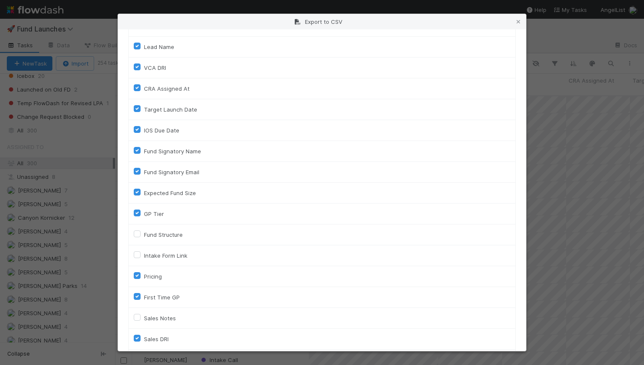
click at [144, 172] on label "Fund Signatory Email" at bounding box center [171, 172] width 55 height 10
click at [139, 172] on input "Fund Signatory Email" at bounding box center [137, 171] width 7 height 8
checkbox input "false"
click at [144, 148] on label "Fund Signatory Name" at bounding box center [172, 151] width 57 height 10
click at [138, 148] on input "Fund Signatory Name" at bounding box center [137, 150] width 7 height 8
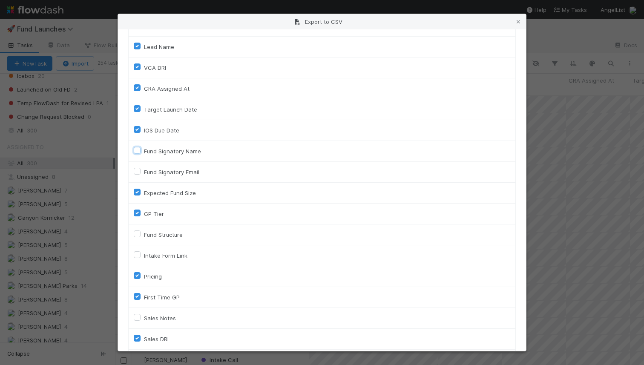
checkbox input "false"
click at [136, 124] on td "IOS Due Date" at bounding box center [322, 130] width 387 height 21
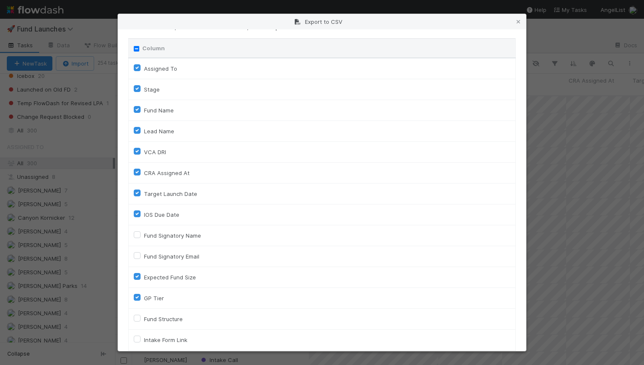
scroll to position [13, 0]
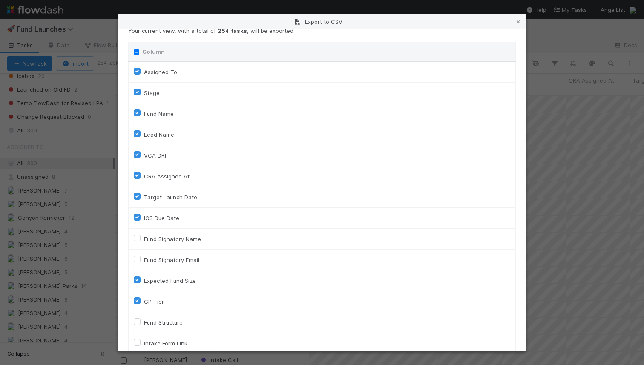
click at [144, 133] on label "Lead Name" at bounding box center [159, 134] width 30 height 10
click at [137, 133] on input "Lead Name" at bounding box center [137, 133] width 7 height 8
checkbox input "false"
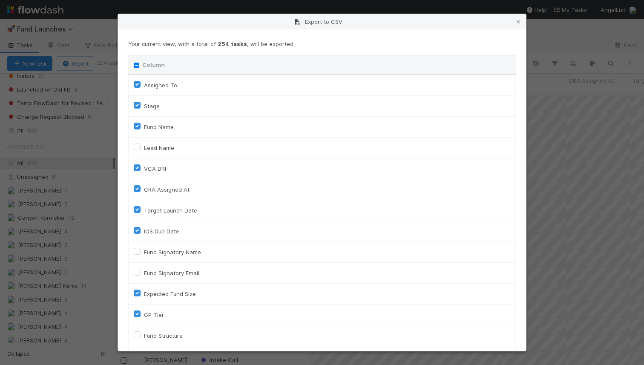
click at [144, 82] on label "Assigned To" at bounding box center [160, 85] width 33 height 10
click at [138, 82] on To "Assigned To" at bounding box center [137, 84] width 7 height 8
checkbox To "false"
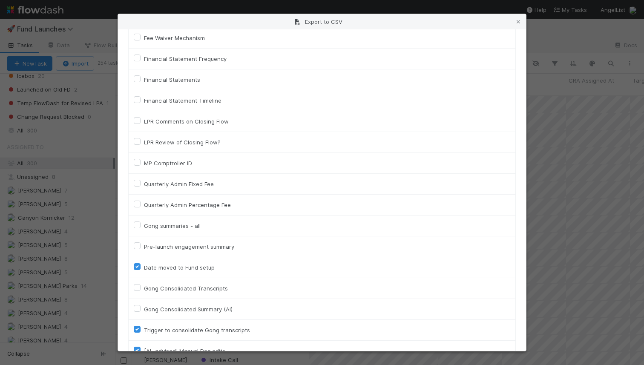
scroll to position [2740, 0]
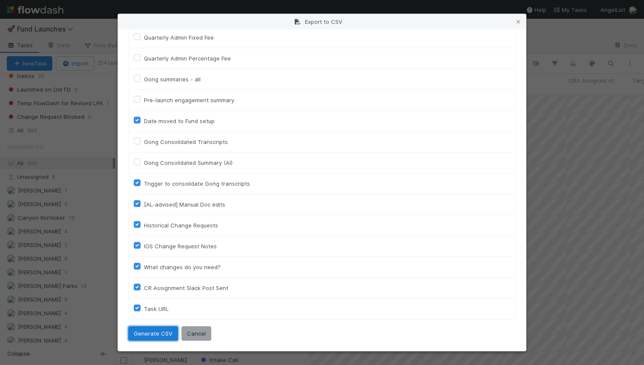
click at [151, 332] on button "Generate CSV" at bounding box center [153, 333] width 50 height 14
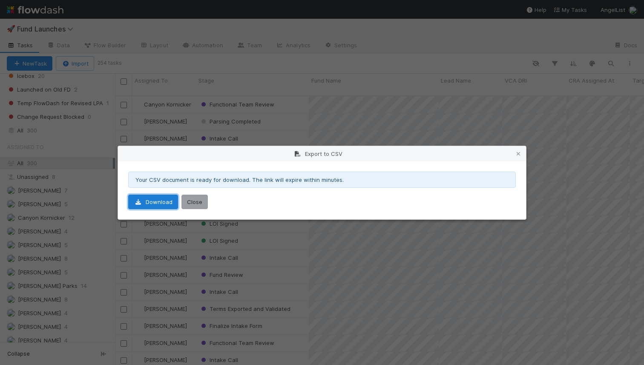
click at [158, 205] on link "Download" at bounding box center [153, 202] width 50 height 14
click at [156, 62] on div "Export to CSV Your CSV document is ready for download. The link will expire wit…" at bounding box center [322, 182] width 644 height 365
click at [84, 147] on div "Export to CSV Your CSV document is ready for download. The link will expire wit…" at bounding box center [322, 182] width 644 height 365
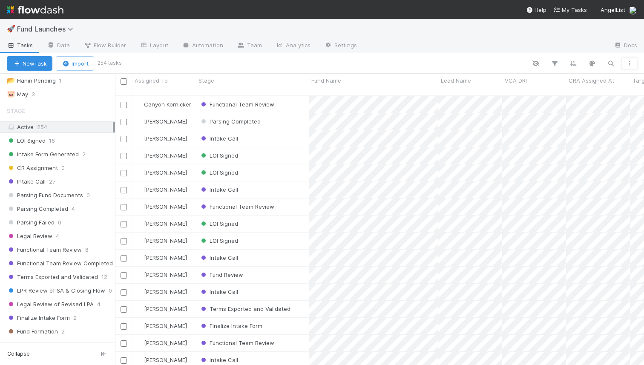
scroll to position [77, 0]
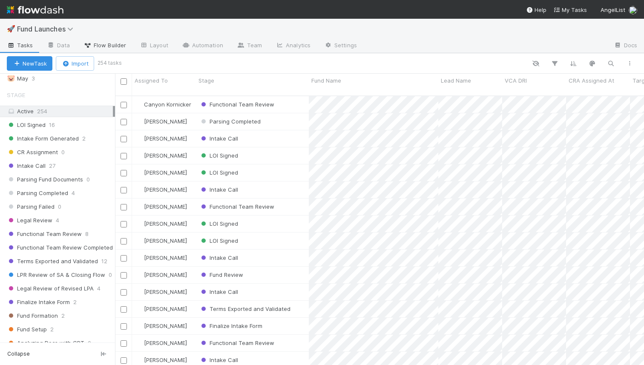
click at [111, 48] on span "Flow Builder" at bounding box center [104, 45] width 43 height 9
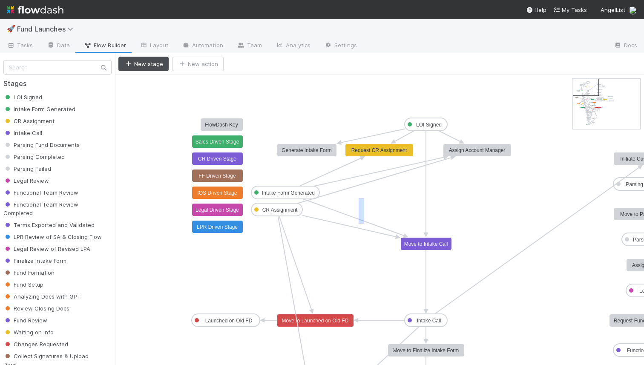
drag, startPoint x: 364, startPoint y: 224, endPoint x: 358, endPoint y: 223, distance: 6.0
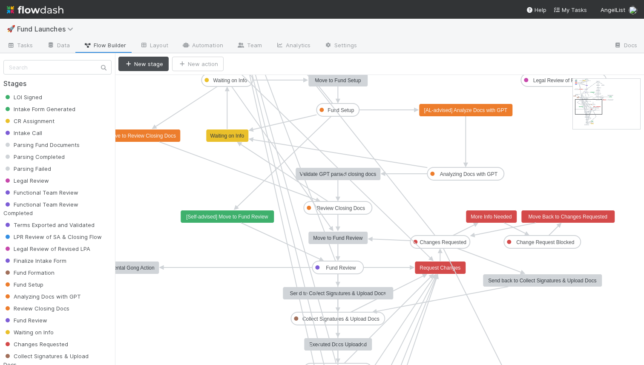
click at [593, 112] on rect at bounding box center [588, 107] width 27 height 15
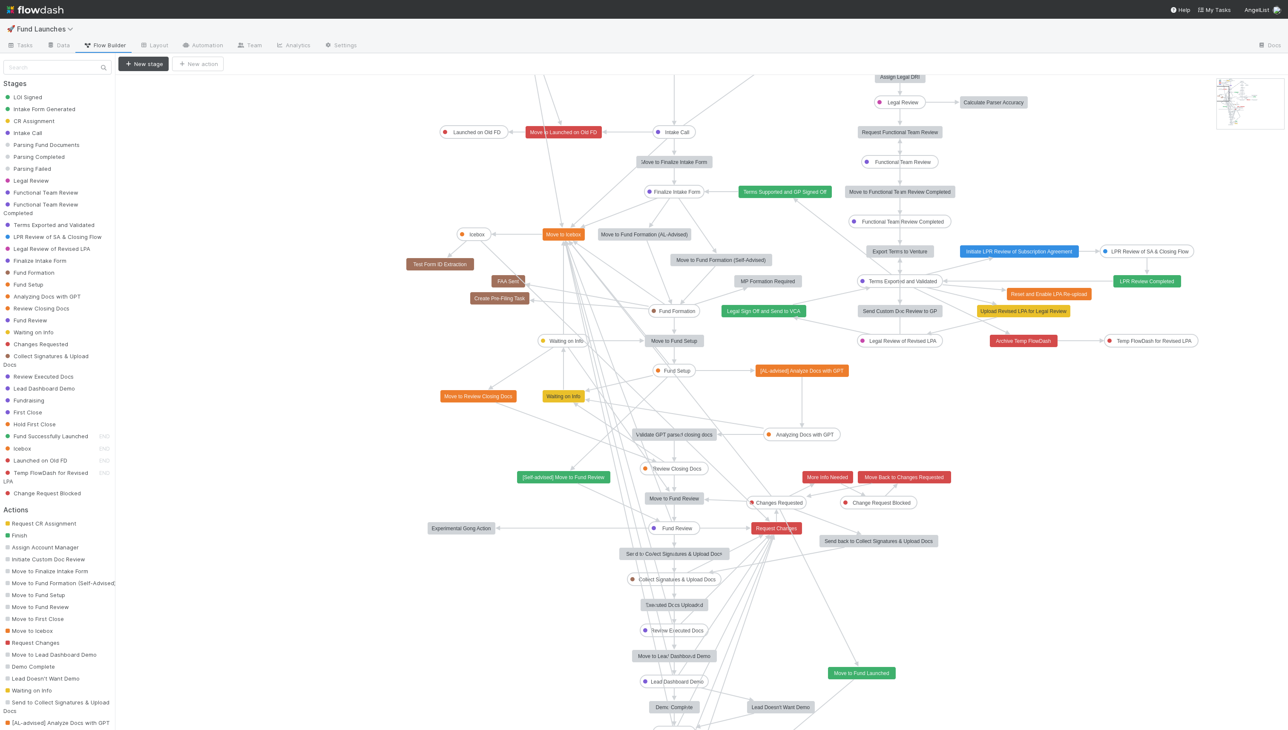
drag, startPoint x: 1231, startPoint y: 104, endPoint x: 1214, endPoint y: 90, distance: 21.8
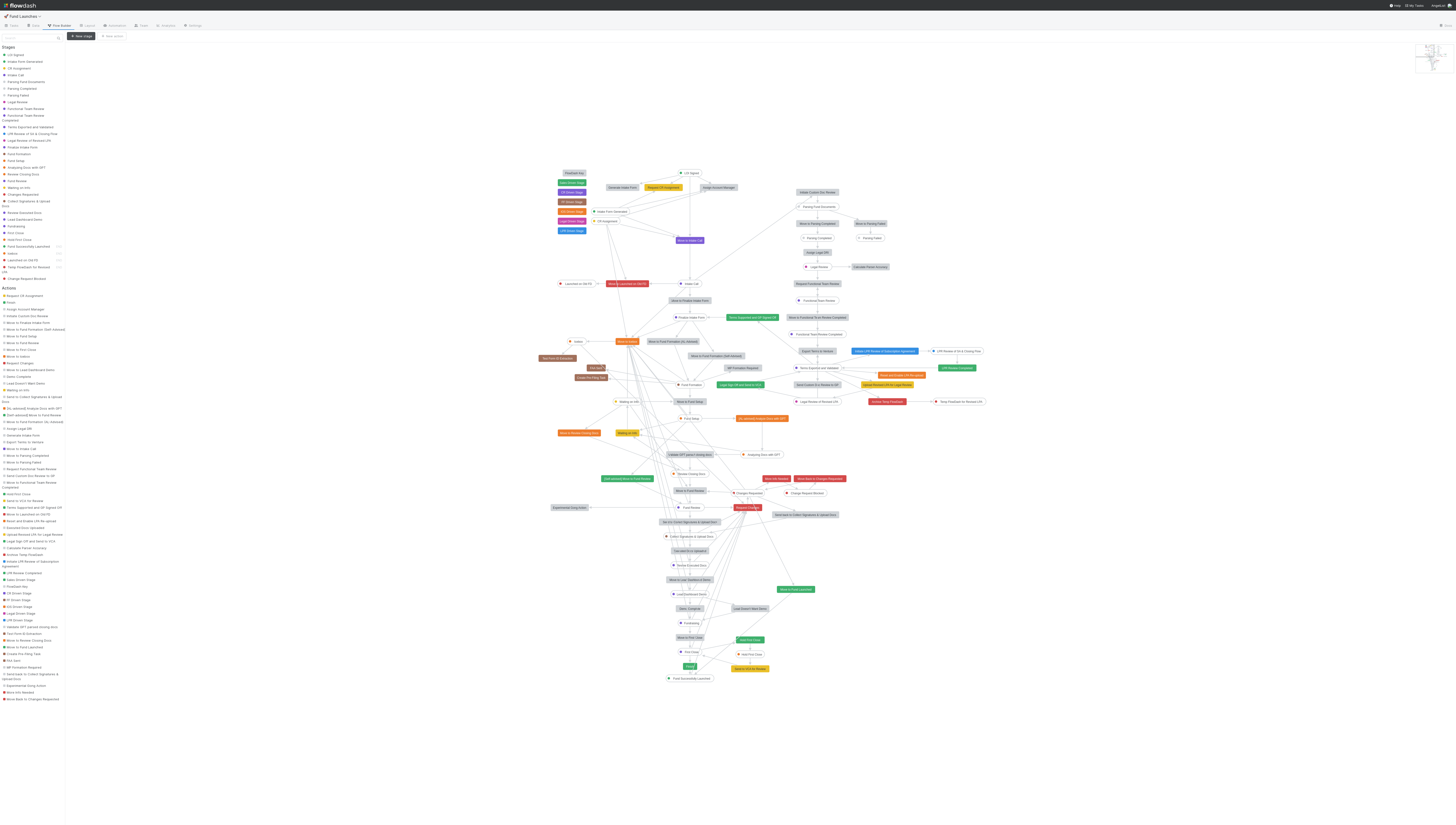
drag, startPoint x: 1428, startPoint y: 62, endPoint x: 1412, endPoint y: 52, distance: 18.9
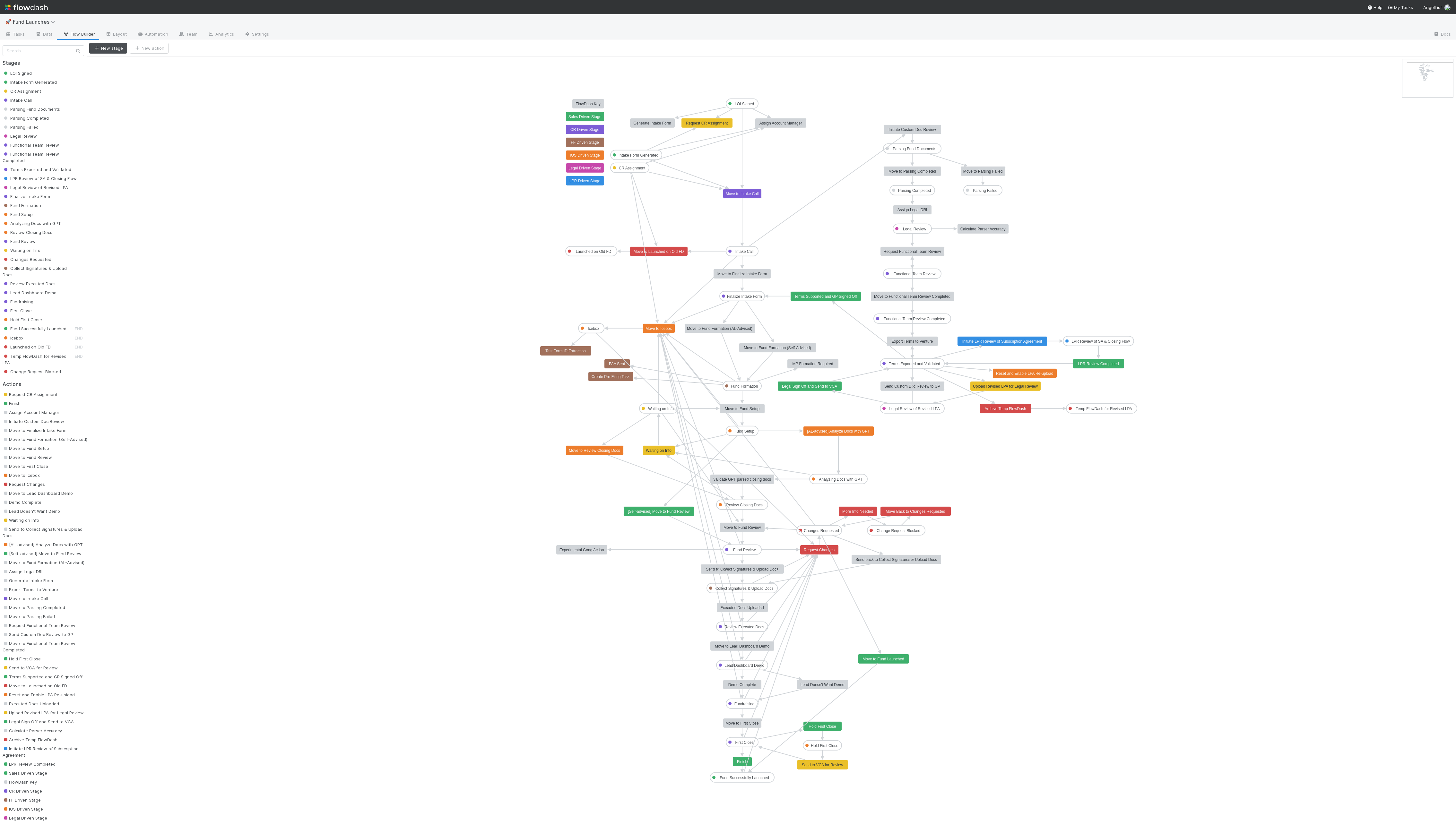
drag, startPoint x: 1419, startPoint y: 67, endPoint x: 1424, endPoint y: 70, distance: 5.8
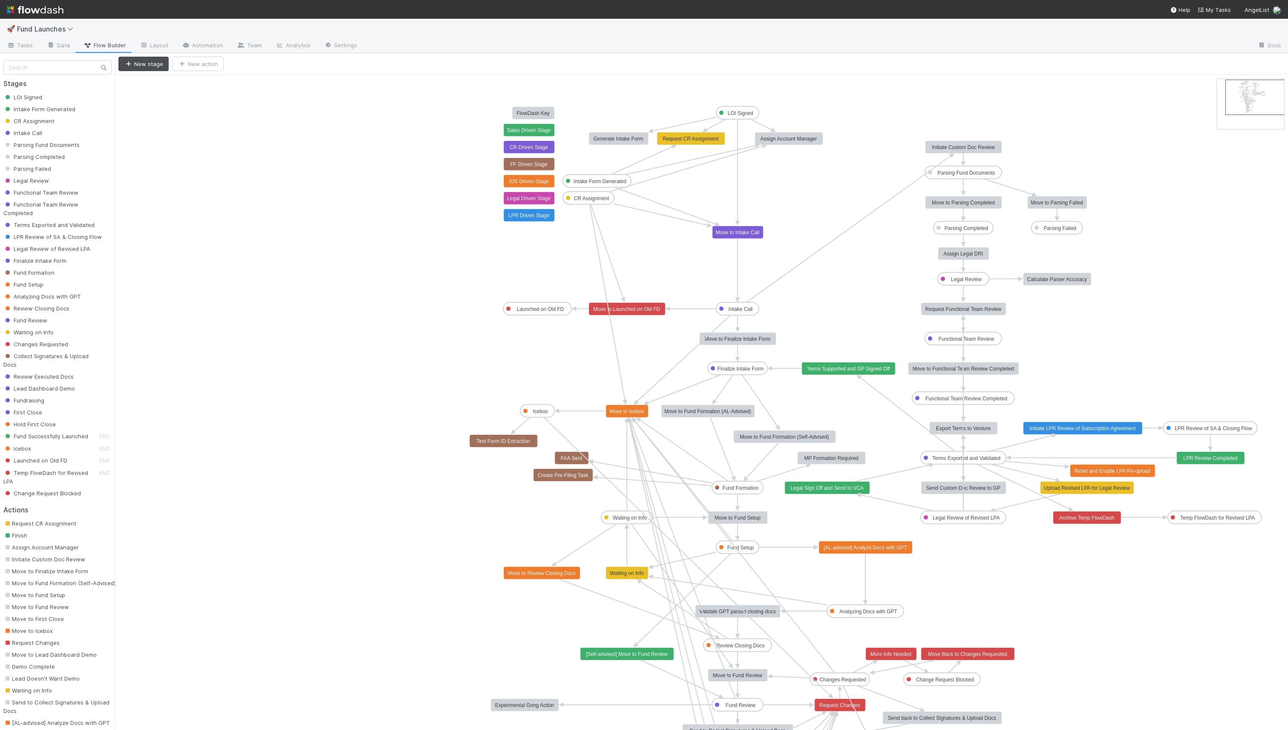
drag, startPoint x: 1239, startPoint y: 87, endPoint x: 1247, endPoint y: 88, distance: 8.6
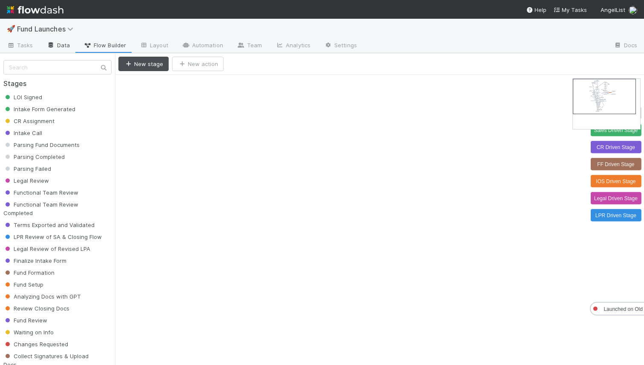
click at [64, 43] on link "Data" at bounding box center [58, 46] width 37 height 14
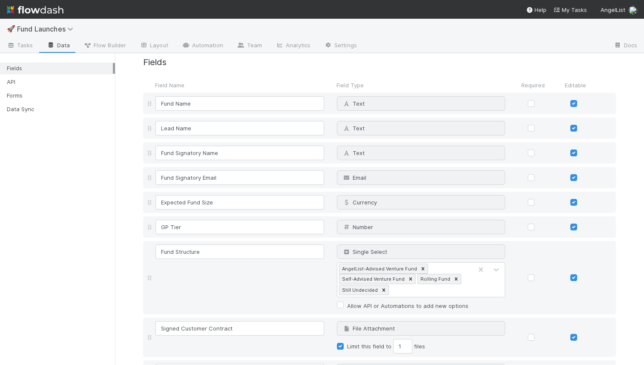
scroll to position [15, 0]
click at [18, 51] on link "Tasks" at bounding box center [20, 46] width 40 height 14
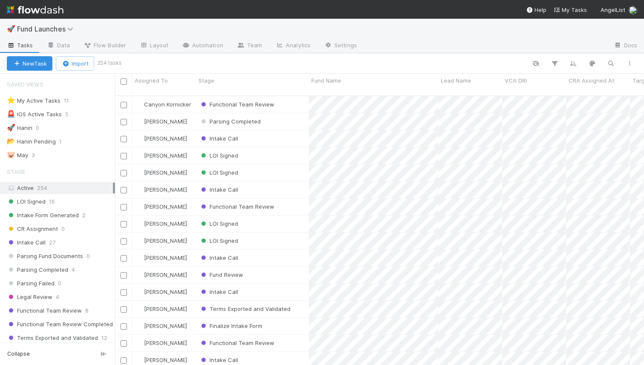
scroll to position [276, 529]
click at [630, 65] on icon "button" at bounding box center [629, 63] width 9 height 5
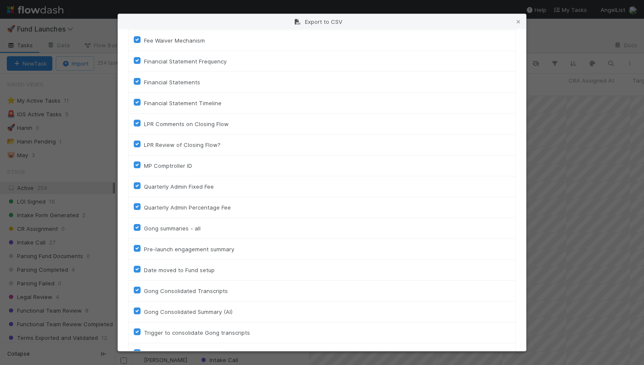
scroll to position [2740, 0]
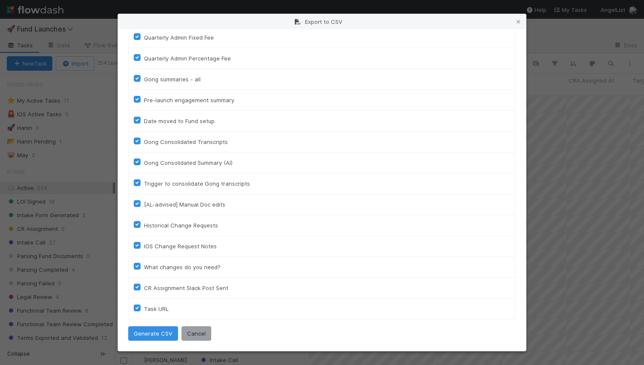
click at [518, 16] on div "Export to CSV" at bounding box center [322, 21] width 408 height 15
click at [518, 19] on icon at bounding box center [518, 22] width 9 height 6
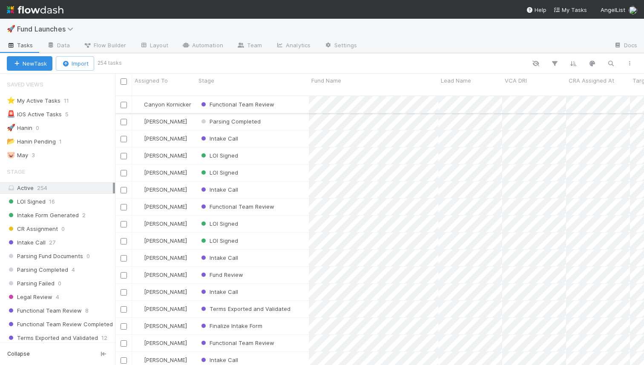
click at [301, 98] on div "Functional Team Review" at bounding box center [252, 104] width 113 height 17
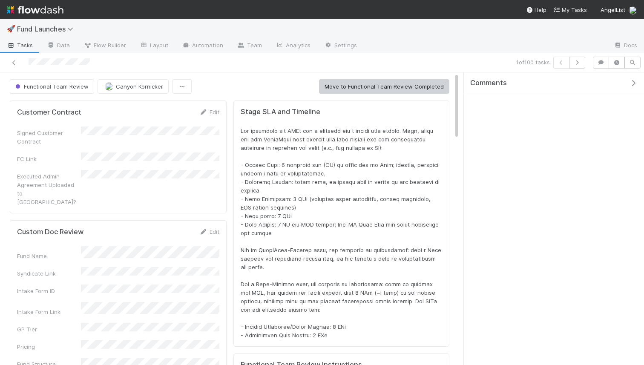
scroll to position [173, 425]
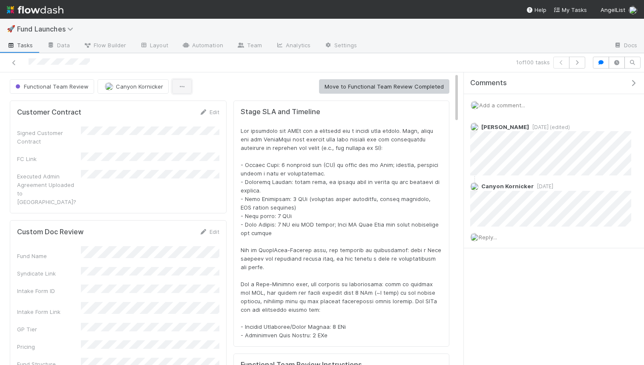
click at [187, 87] on button "button" at bounding box center [182, 86] width 20 height 14
click at [229, 78] on div "Duplicate Delete" at bounding box center [322, 182] width 644 height 365
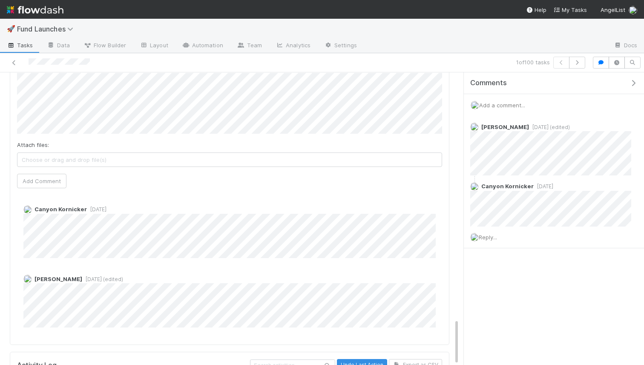
scroll to position [123, 0]
click at [420, 359] on button "Export as CSV" at bounding box center [415, 365] width 53 height 12
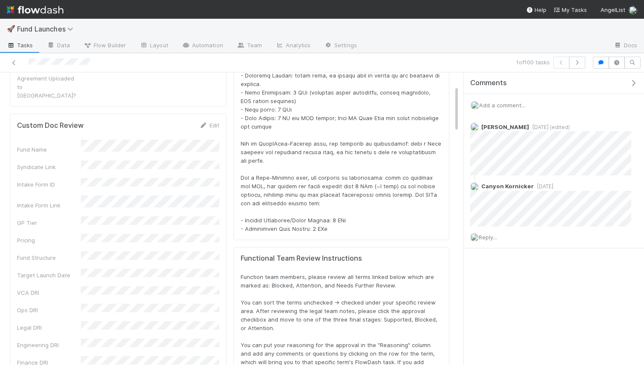
scroll to position [0, 0]
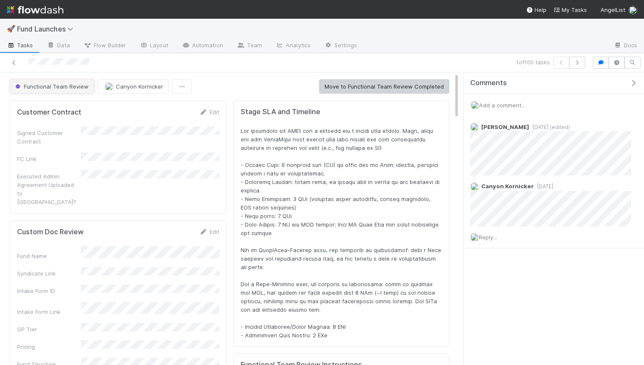
click at [71, 86] on span "Functional Team Review" at bounding box center [51, 86] width 75 height 7
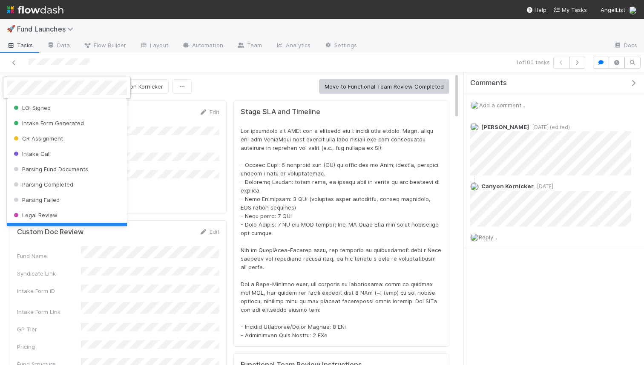
scroll to position [17, 0]
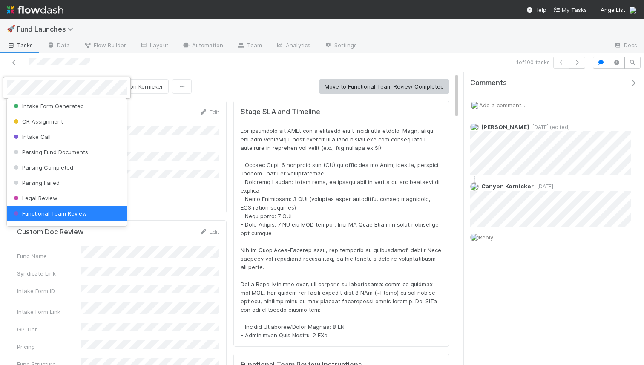
click at [196, 74] on div at bounding box center [322, 182] width 644 height 365
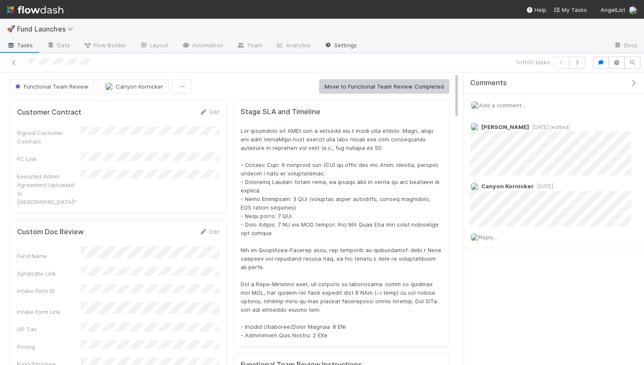
click at [329, 47] on link "Settings" at bounding box center [340, 46] width 46 height 14
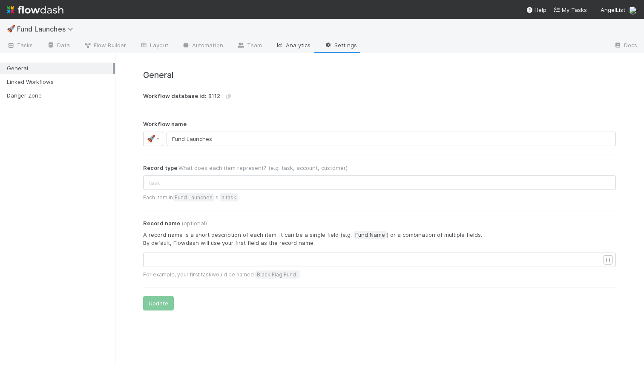
click at [295, 48] on link "Analytics" at bounding box center [293, 46] width 49 height 14
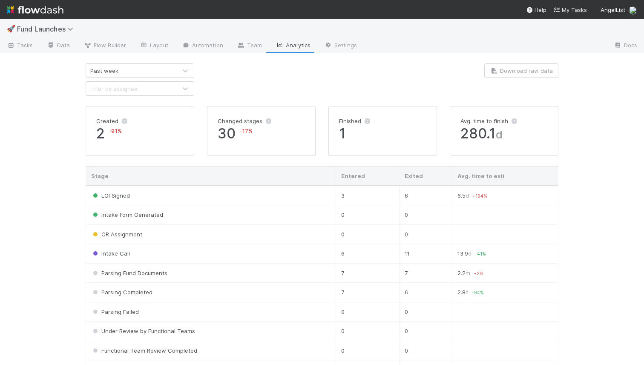
click at [132, 72] on div "Past week" at bounding box center [131, 71] width 91 height 14
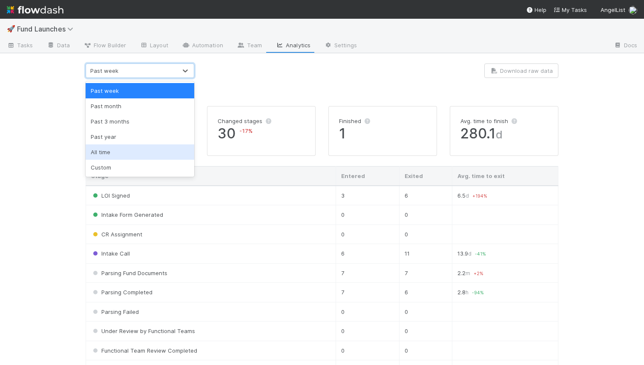
click at [116, 153] on div "All time" at bounding box center [140, 151] width 109 height 15
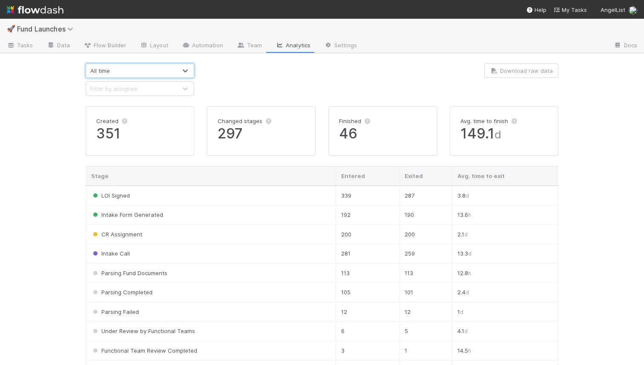
click at [155, 70] on div "All time" at bounding box center [131, 71] width 91 height 14
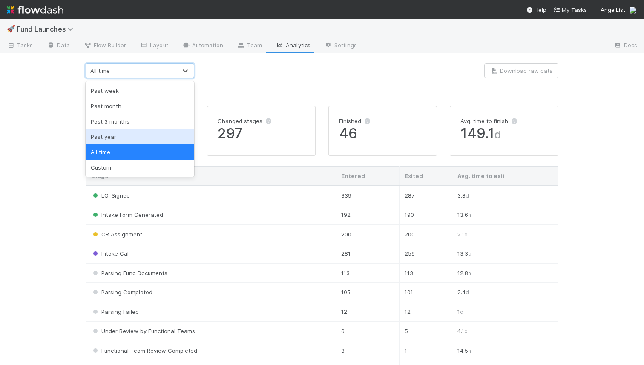
click at [134, 140] on div "Past year" at bounding box center [140, 136] width 109 height 15
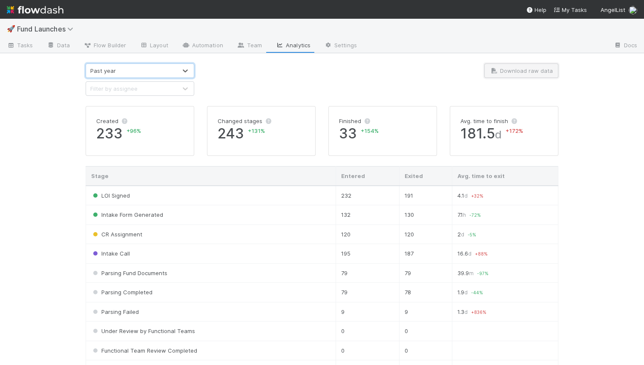
click at [522, 75] on button "Download raw data" at bounding box center [521, 70] width 74 height 14
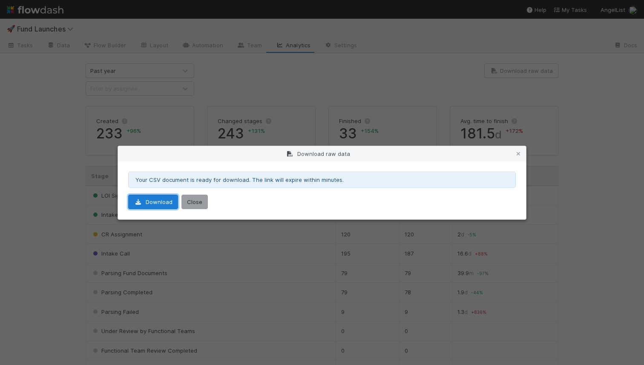
click at [160, 198] on link "Download" at bounding box center [153, 202] width 50 height 14
click at [305, 112] on div "Download raw data Your CSV document is ready for download. The link will expire…" at bounding box center [322, 182] width 644 height 365
click at [187, 202] on button "Close" at bounding box center [194, 202] width 26 height 14
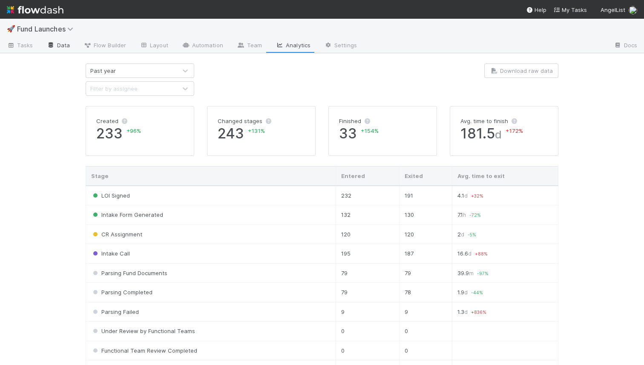
click at [63, 49] on link "Data" at bounding box center [58, 46] width 37 height 14
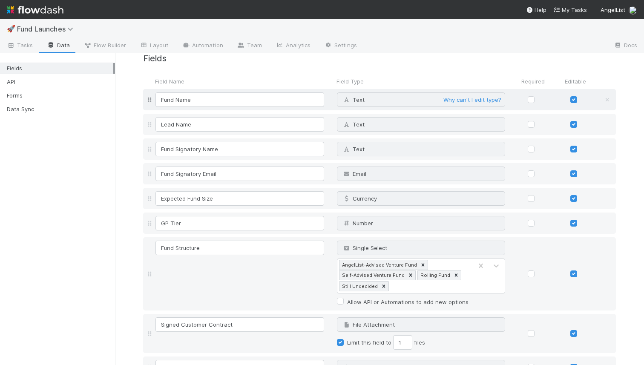
scroll to position [16, 0]
click at [7, 43] on icon at bounding box center [11, 45] width 9 height 5
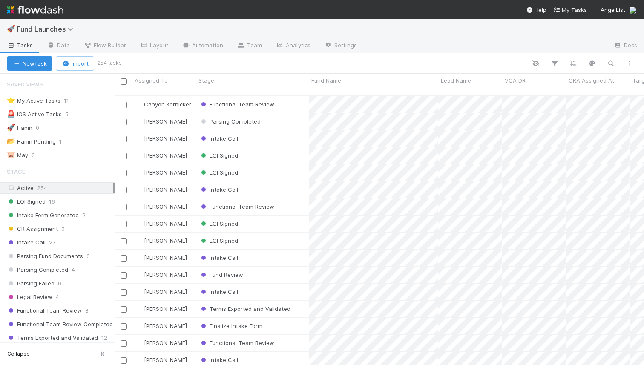
scroll to position [276, 529]
click at [625, 60] on button "button" at bounding box center [629, 63] width 15 height 11
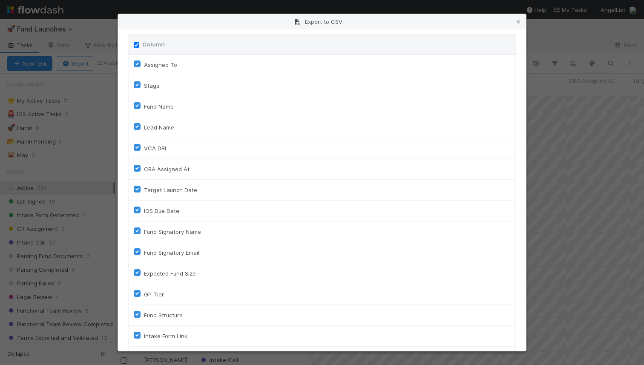
scroll to position [21, 0]
type input "url"
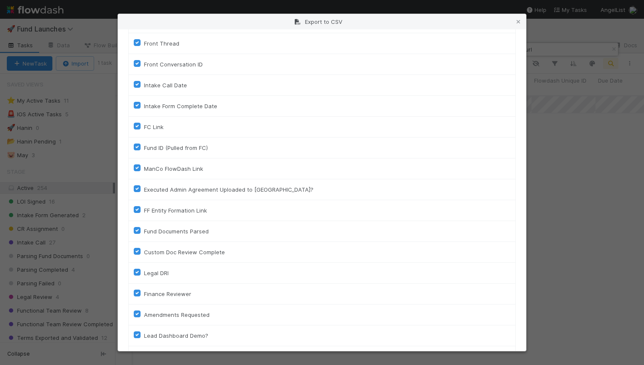
scroll to position [2740, 0]
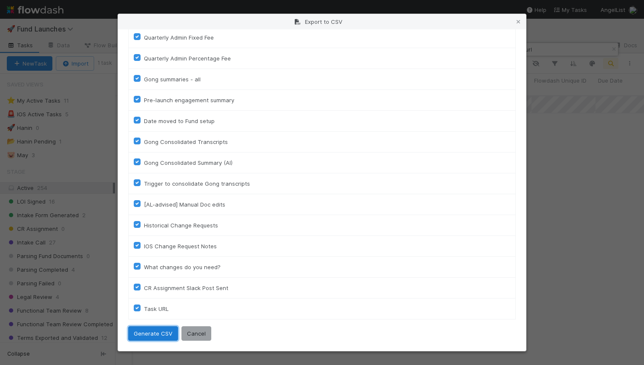
click at [147, 333] on button "Generate CSV" at bounding box center [153, 333] width 50 height 14
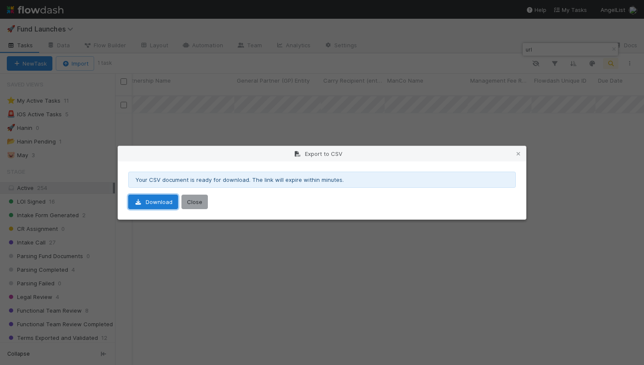
click at [143, 198] on link "Download" at bounding box center [153, 202] width 50 height 14
click at [220, 131] on div "Export to CSV Your CSV document is ready for download. The link will expire wit…" at bounding box center [322, 182] width 644 height 365
click at [519, 152] on icon at bounding box center [518, 154] width 9 height 6
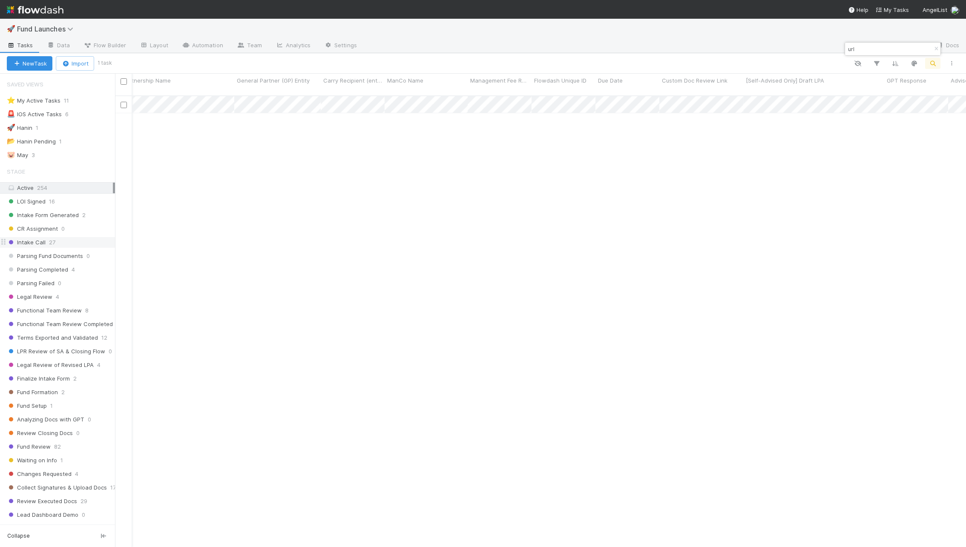
click at [87, 237] on div "Intake Call 27" at bounding box center [61, 242] width 108 height 11
